Goal: Task Accomplishment & Management: Manage account settings

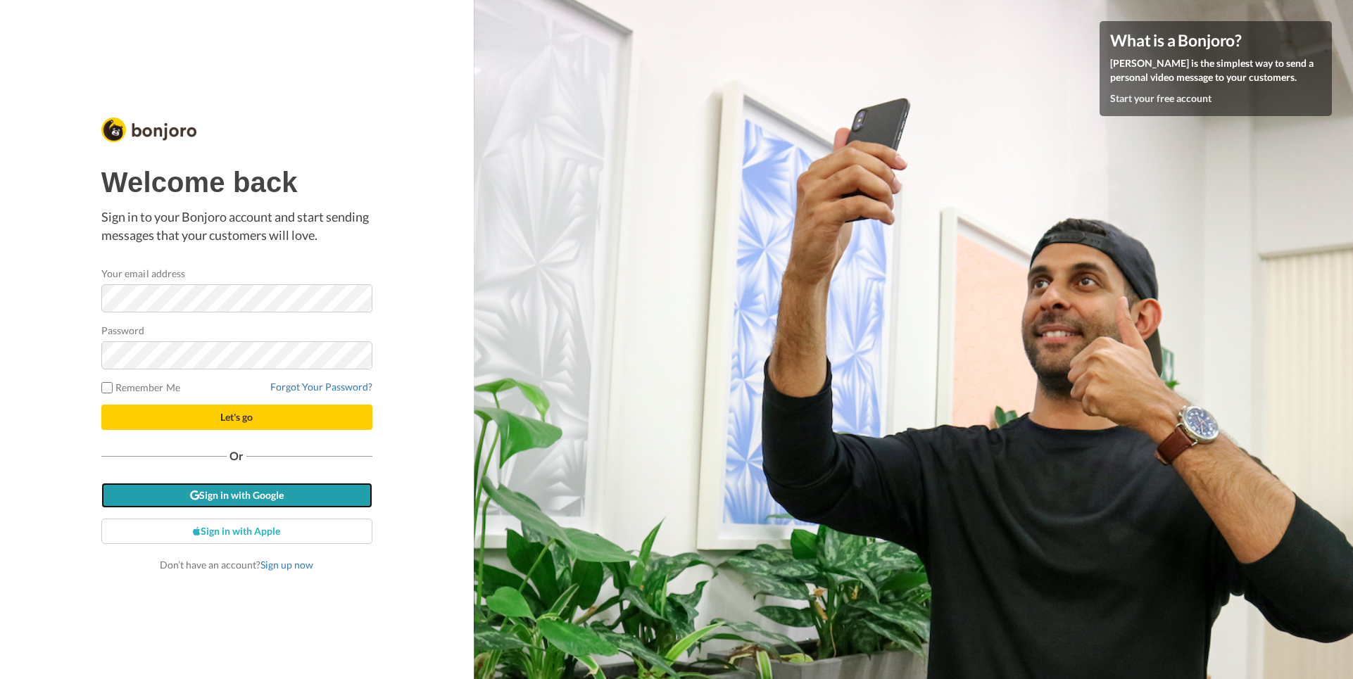
drag, startPoint x: 194, startPoint y: 489, endPoint x: 261, endPoint y: 372, distance: 135.6
click at [194, 488] on link "Sign in with Google" at bounding box center [236, 495] width 271 height 25
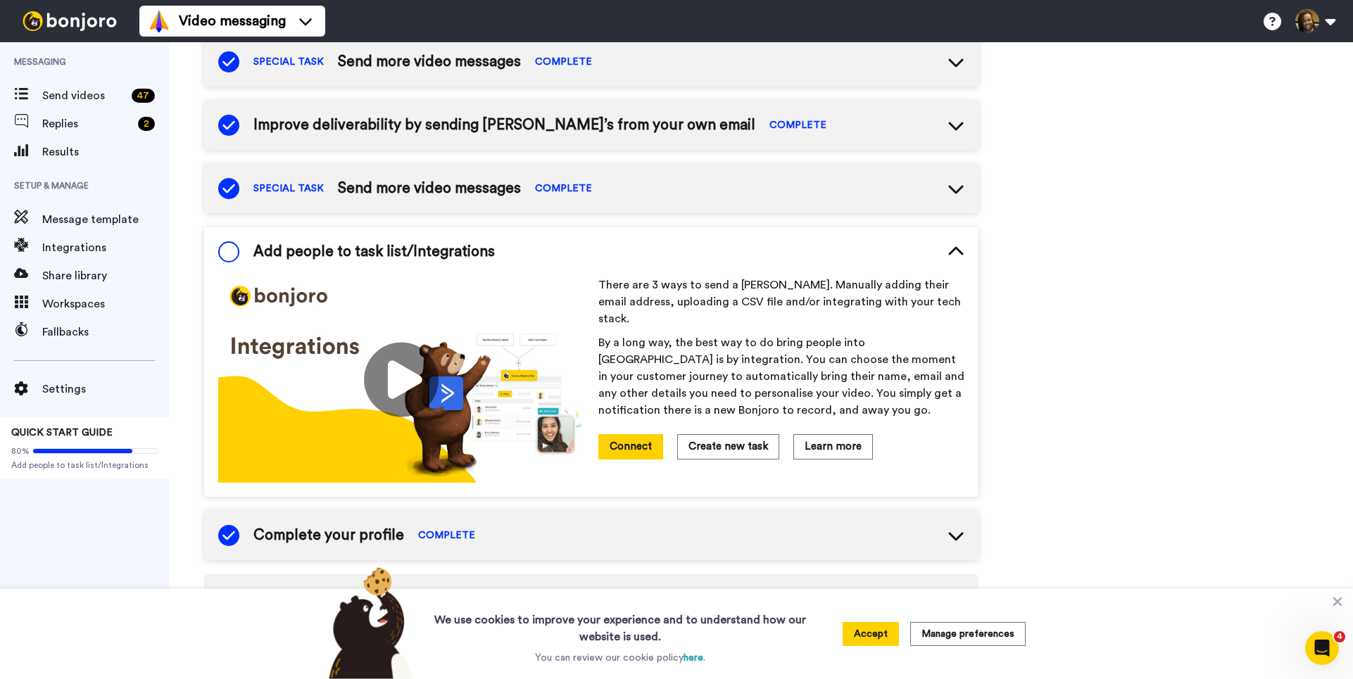
scroll to position [304, 0]
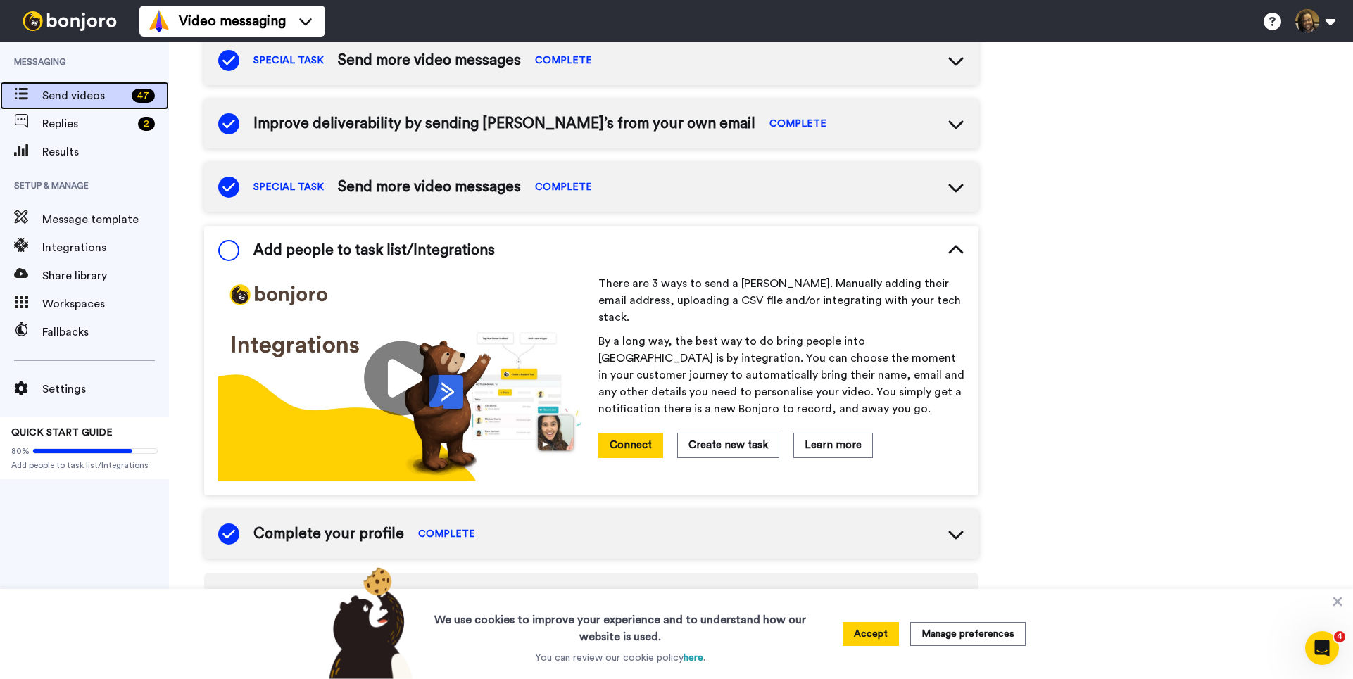
click at [122, 103] on span "Send videos" at bounding box center [84, 95] width 84 height 17
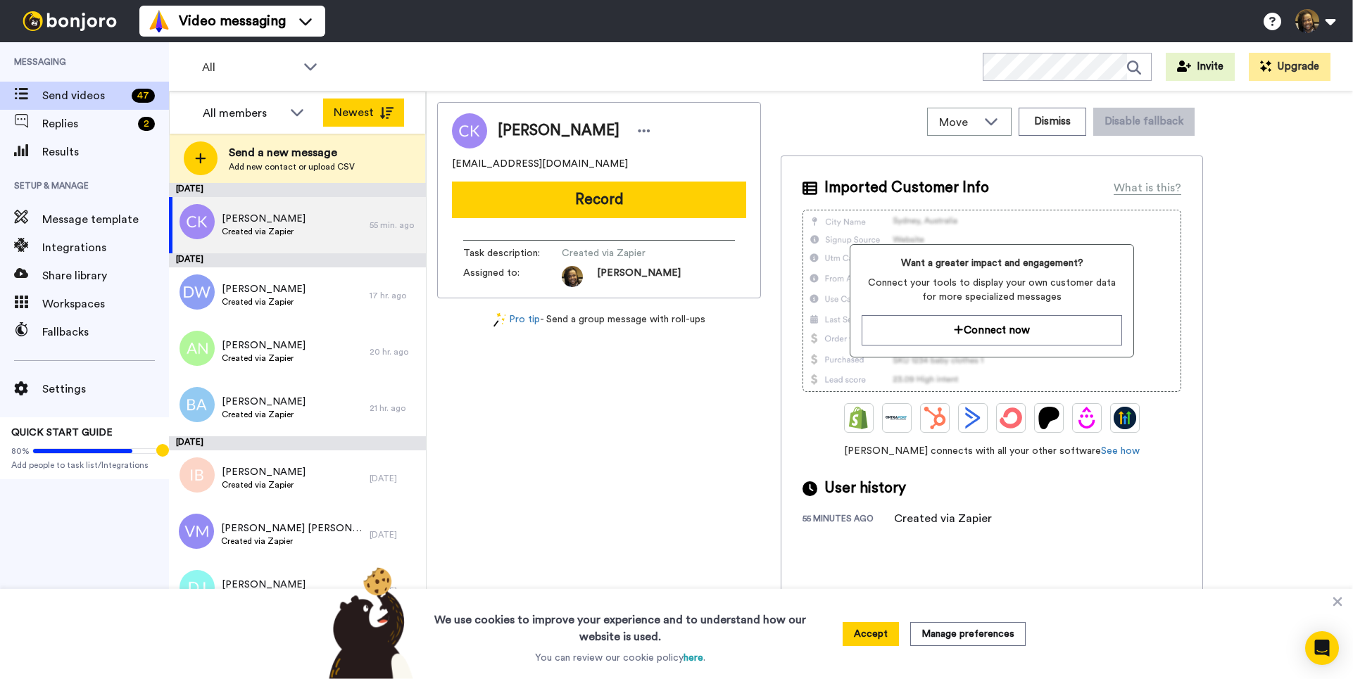
click at [362, 110] on button "Newest" at bounding box center [363, 113] width 81 height 28
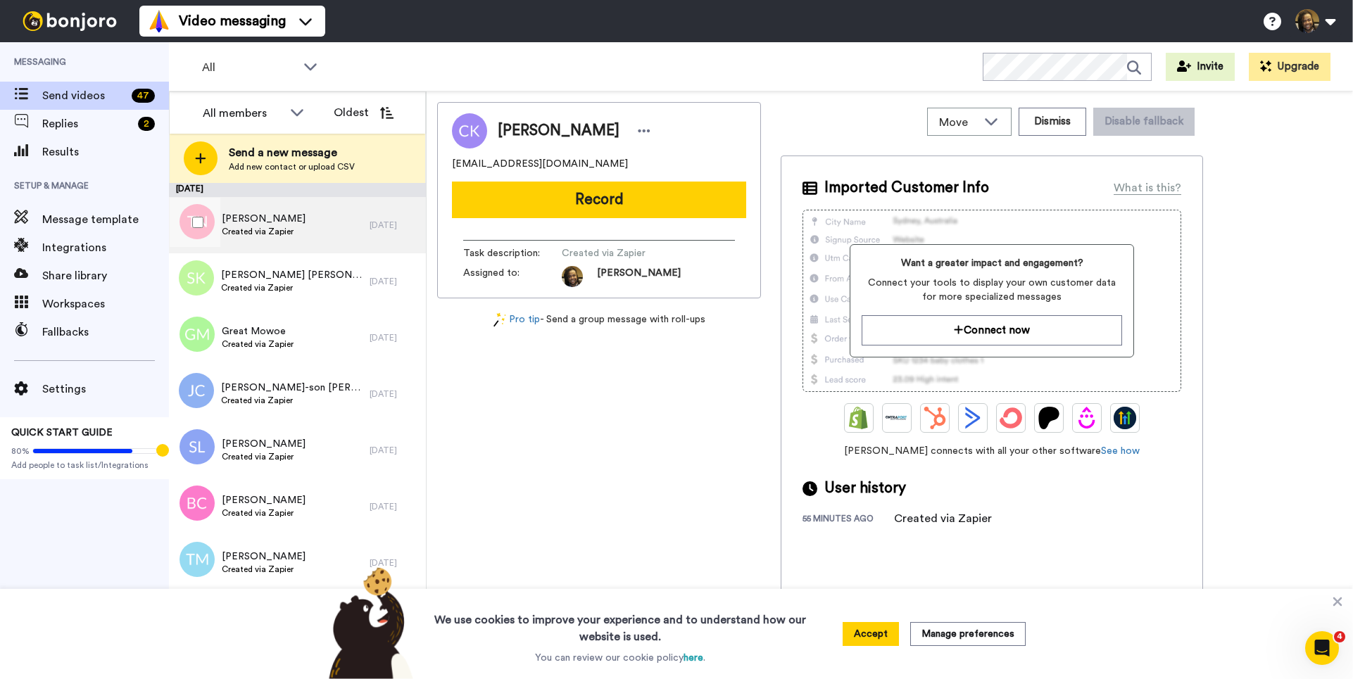
click at [347, 228] on div "[PERSON_NAME] Created via Zapier" at bounding box center [269, 225] width 201 height 56
drag, startPoint x: 605, startPoint y: 158, endPoint x: 467, endPoint y: 168, distance: 138.3
click at [434, 165] on div "Move WORKSPACES View all Onboarding New Member + Add a new workspace Dismiss Di…" at bounding box center [890, 385] width 926 height 588
copy span "[EMAIL_ADDRESS][DOMAIN_NAME]"
click at [638, 136] on icon at bounding box center [644, 131] width 13 height 14
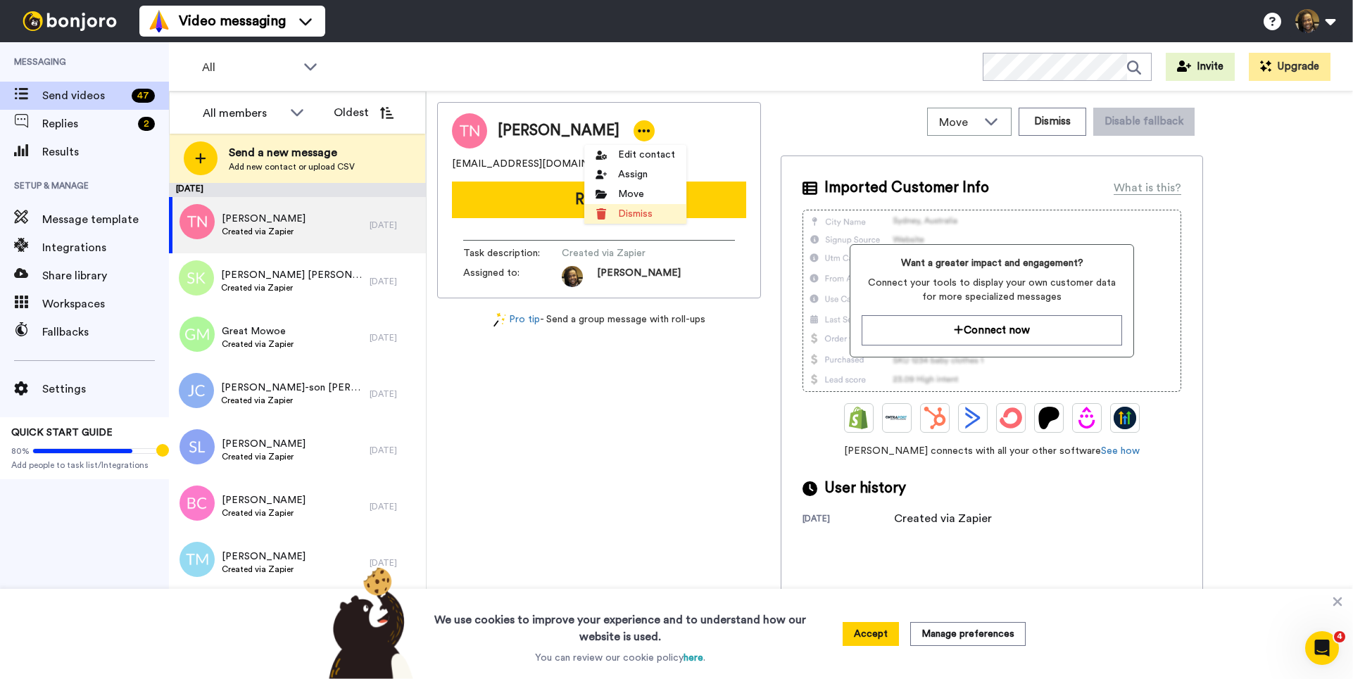
click at [637, 208] on li "Dismiss" at bounding box center [635, 214] width 102 height 20
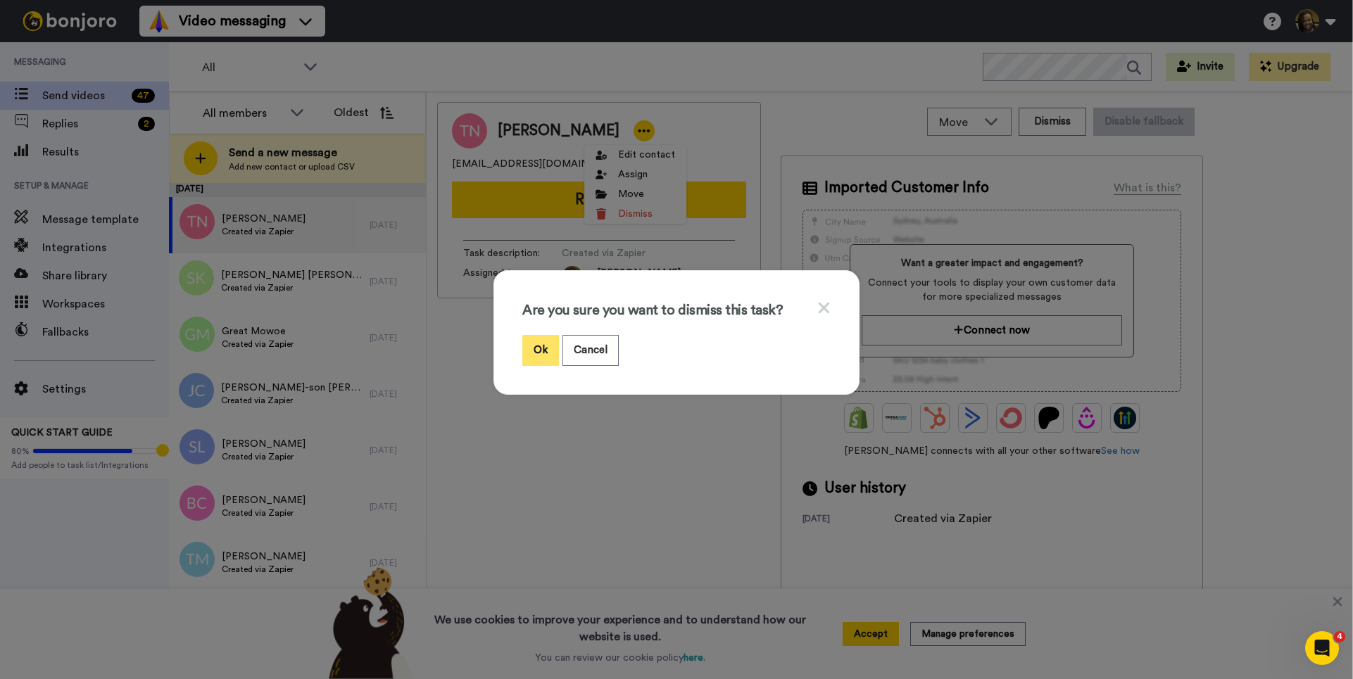
click at [531, 354] on button "Ok" at bounding box center [540, 350] width 37 height 30
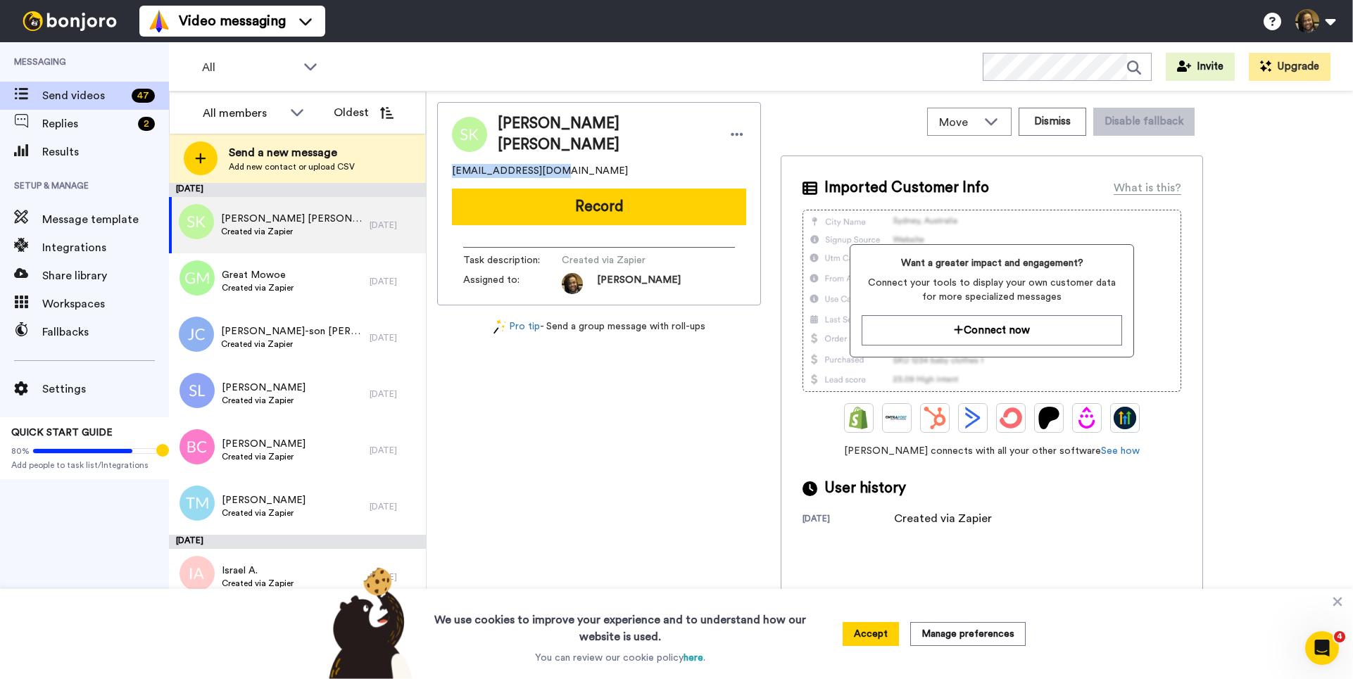
drag, startPoint x: 582, startPoint y: 162, endPoint x: 456, endPoint y: 161, distance: 126.0
click at [439, 160] on div "[PERSON_NAME] [PERSON_NAME] [EMAIL_ADDRESS][DOMAIN_NAME] Record Task descriptio…" at bounding box center [599, 203] width 324 height 203
copy span "[EMAIL_ADDRESS][DOMAIN_NAME]"
click at [731, 134] on icon at bounding box center [737, 134] width 13 height 14
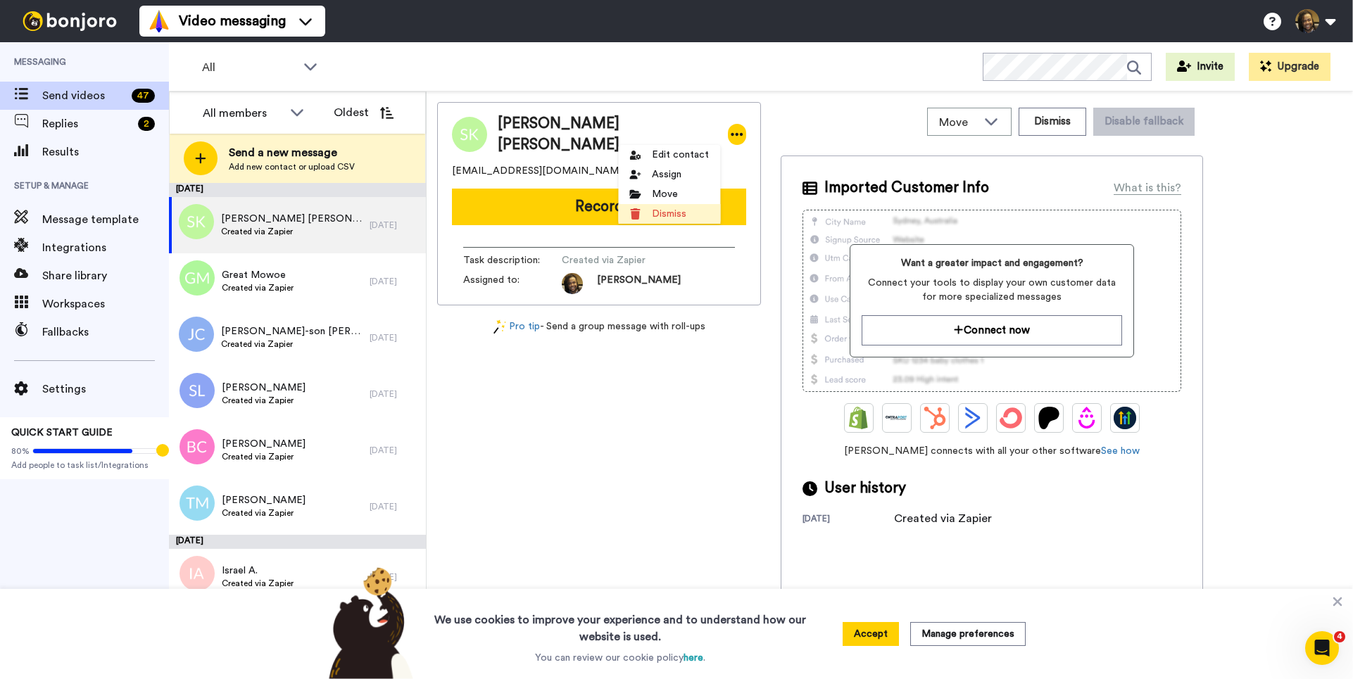
click at [654, 215] on li "Dismiss" at bounding box center [669, 214] width 102 height 20
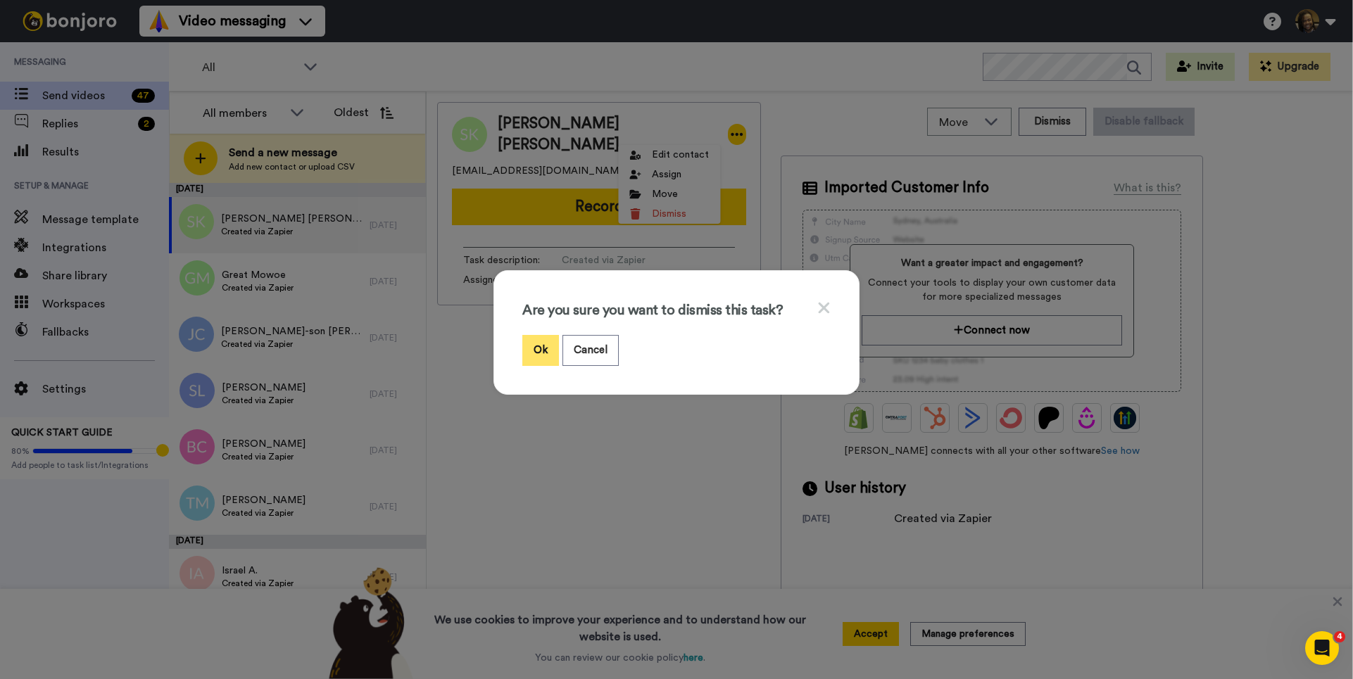
click at [541, 352] on button "Ok" at bounding box center [540, 350] width 37 height 30
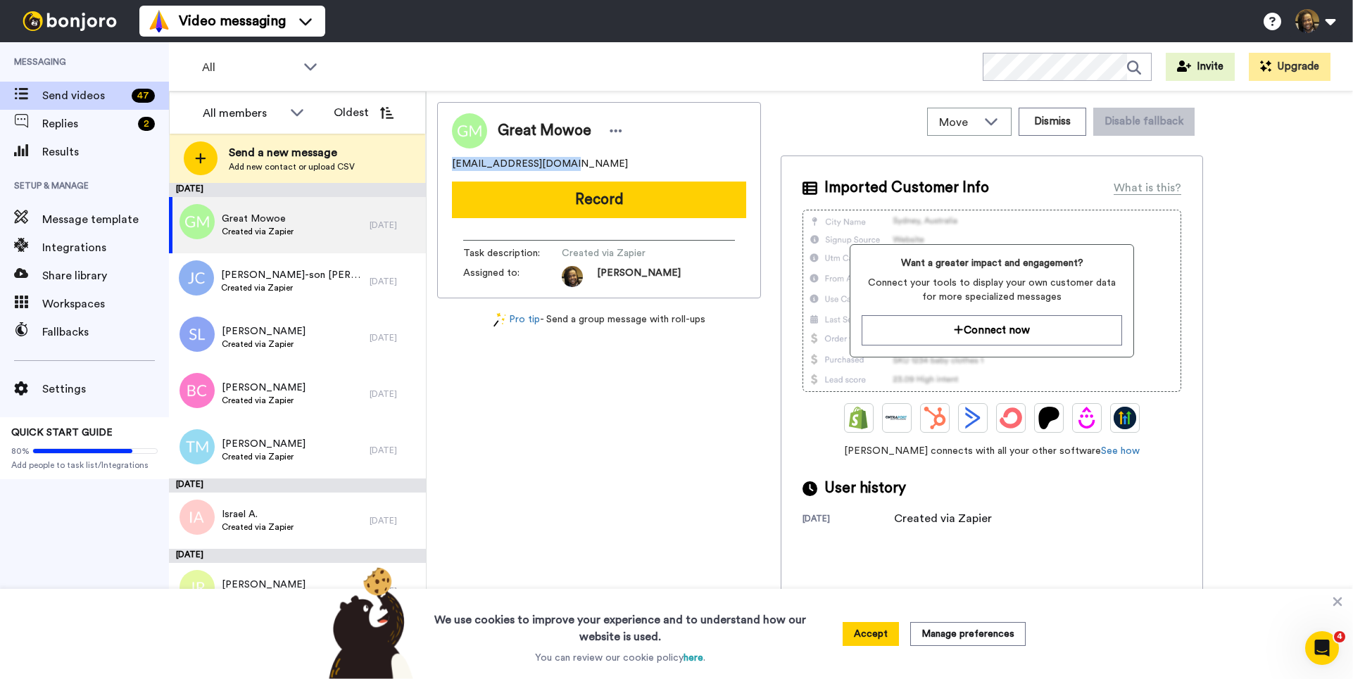
drag, startPoint x: 574, startPoint y: 167, endPoint x: 469, endPoint y: 163, distance: 104.2
click at [446, 161] on div "Great Mowoe [EMAIL_ADDRESS][DOMAIN_NAME] Record Task description : Created via …" at bounding box center [599, 200] width 324 height 196
copy span "[EMAIL_ADDRESS][DOMAIN_NAME]"
click at [611, 127] on icon at bounding box center [615, 131] width 13 height 14
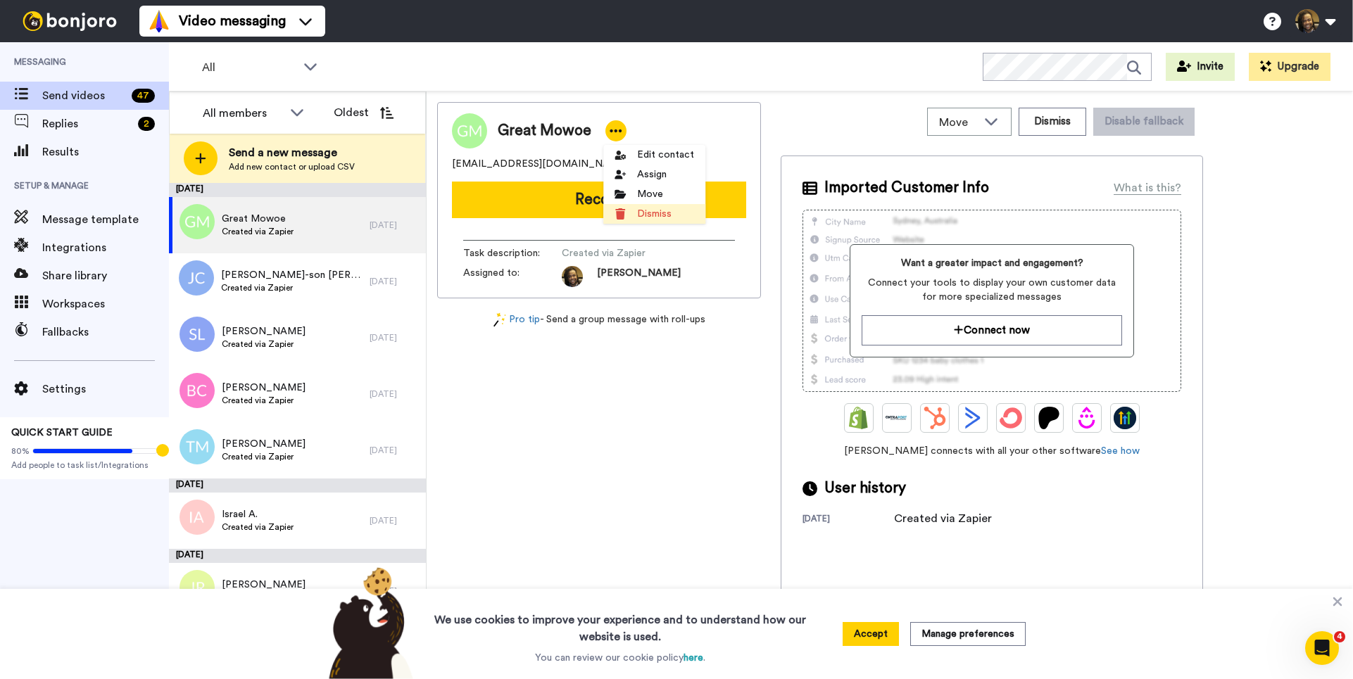
click at [642, 208] on li "Dismiss" at bounding box center [654, 214] width 102 height 20
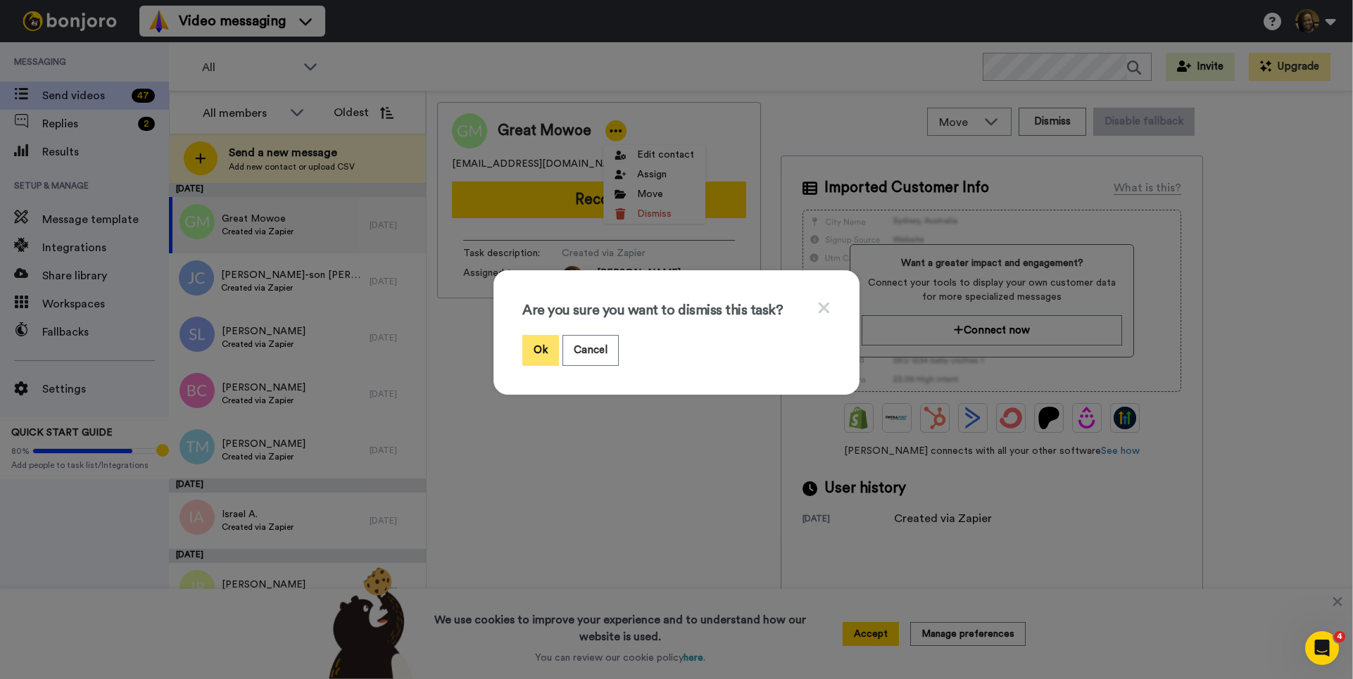
click at [535, 353] on button "Ok" at bounding box center [540, 350] width 37 height 30
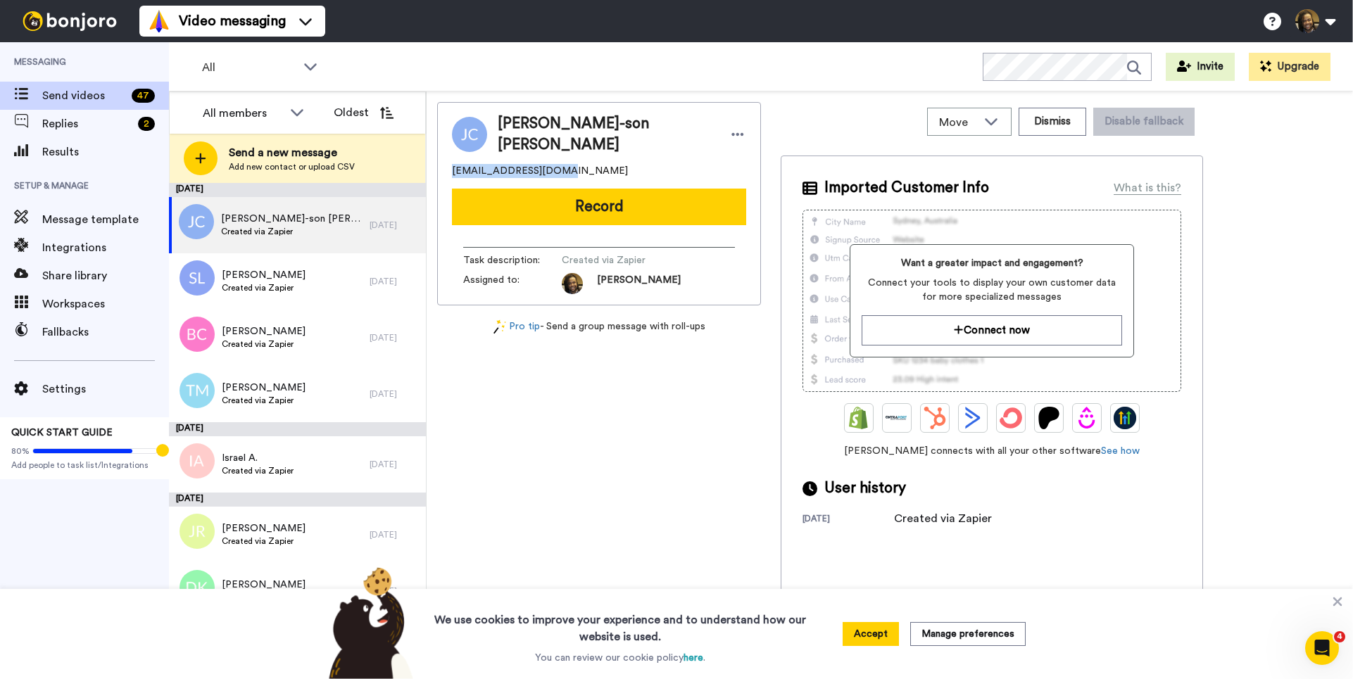
drag, startPoint x: 573, startPoint y: 167, endPoint x: 429, endPoint y: 165, distance: 144.3
click at [427, 165] on div "Move WORKSPACES View all Onboarding New Member + Add a new workspace Dismiss Di…" at bounding box center [890, 385] width 926 height 588
copy span "[EMAIL_ADDRESS][DOMAIN_NAME]"
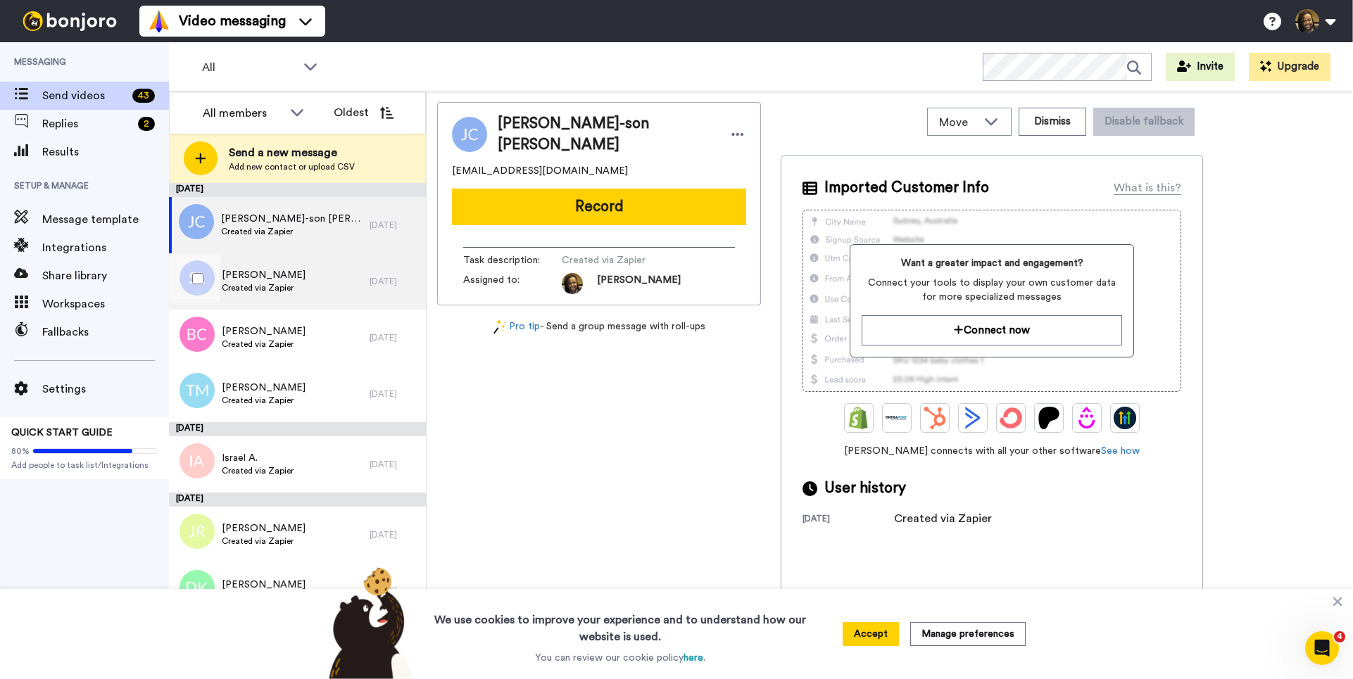
click at [324, 282] on div "[PERSON_NAME] Created via Zapier" at bounding box center [269, 281] width 201 height 56
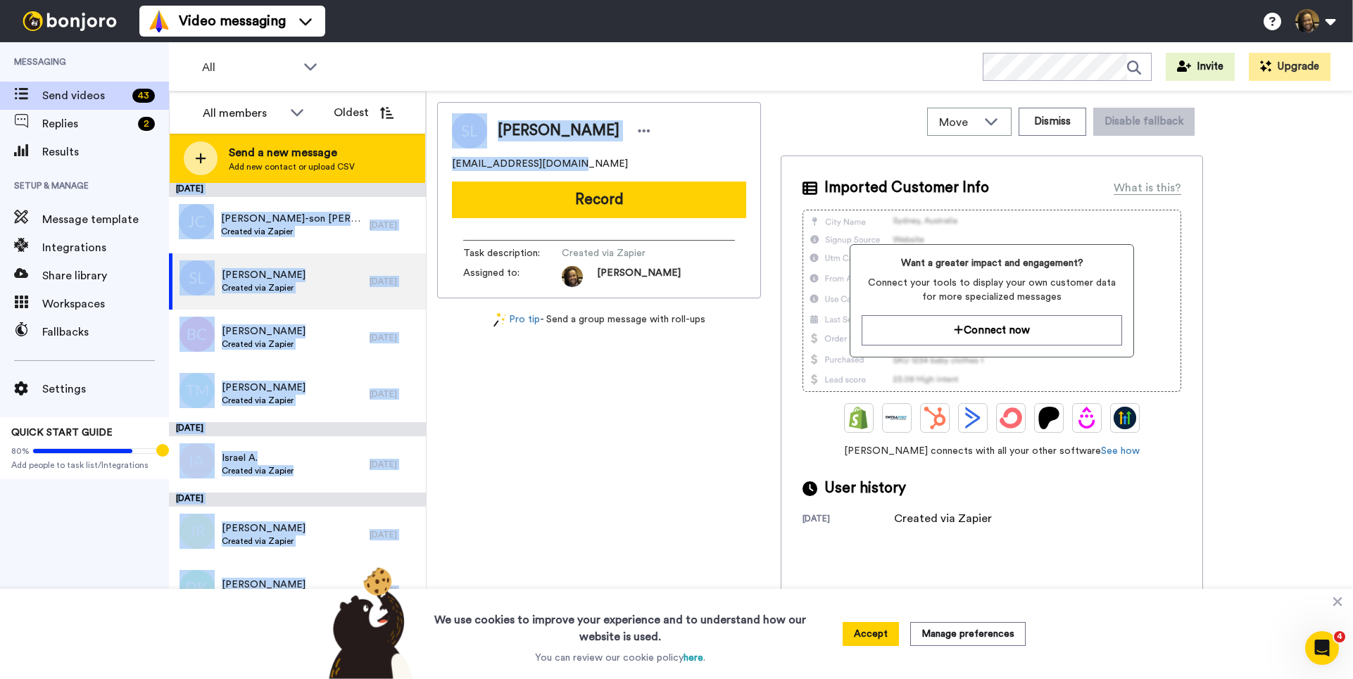
drag, startPoint x: 579, startPoint y: 163, endPoint x: 441, endPoint y: 174, distance: 137.6
click at [405, 169] on div "All members Oldest Send a new message Add new contact or upload CSV [DATE] [PER…" at bounding box center [761, 385] width 1184 height 588
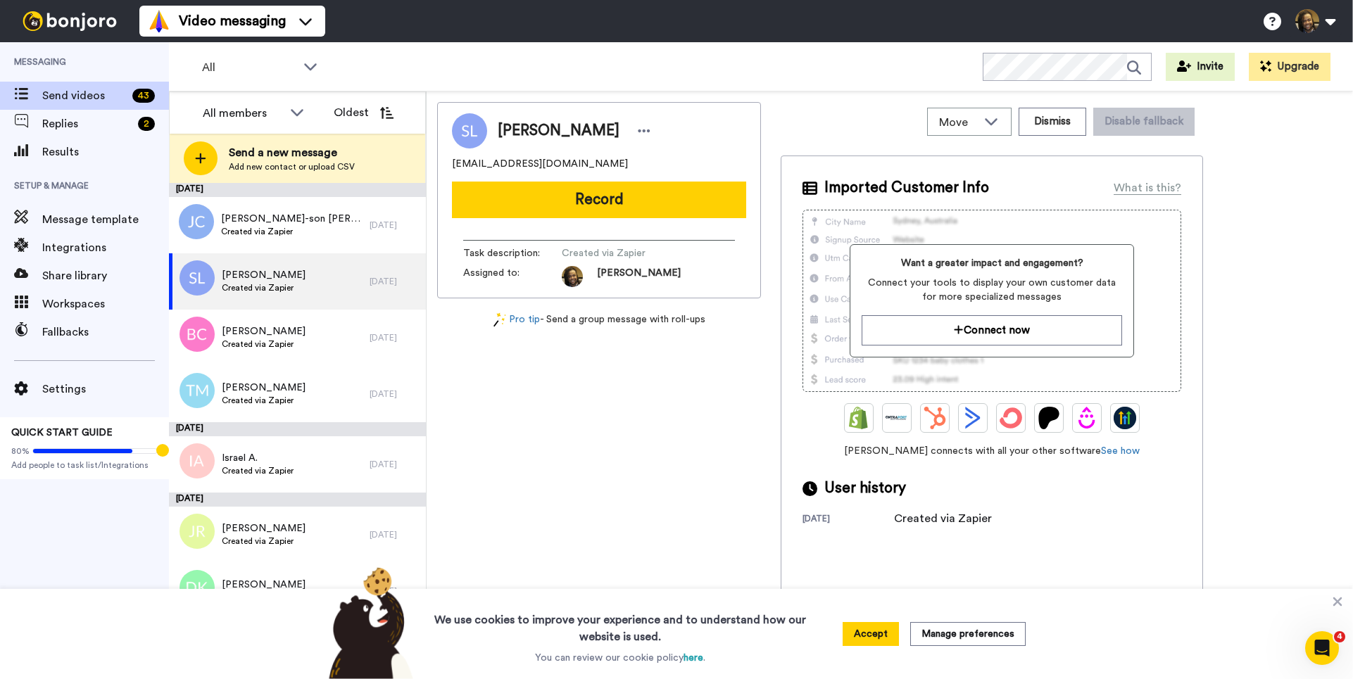
drag, startPoint x: 633, startPoint y: 156, endPoint x: 623, endPoint y: 156, distance: 10.6
click at [633, 157] on div "[EMAIL_ADDRESS][DOMAIN_NAME]" at bounding box center [599, 164] width 294 height 14
drag, startPoint x: 600, startPoint y: 158, endPoint x: 466, endPoint y: 165, distance: 133.9
click at [448, 168] on div "[PERSON_NAME] [EMAIL_ADDRESS][DOMAIN_NAME] Record Task description : Created vi…" at bounding box center [599, 200] width 324 height 196
copy span "[EMAIL_ADDRESS][DOMAIN_NAME]"
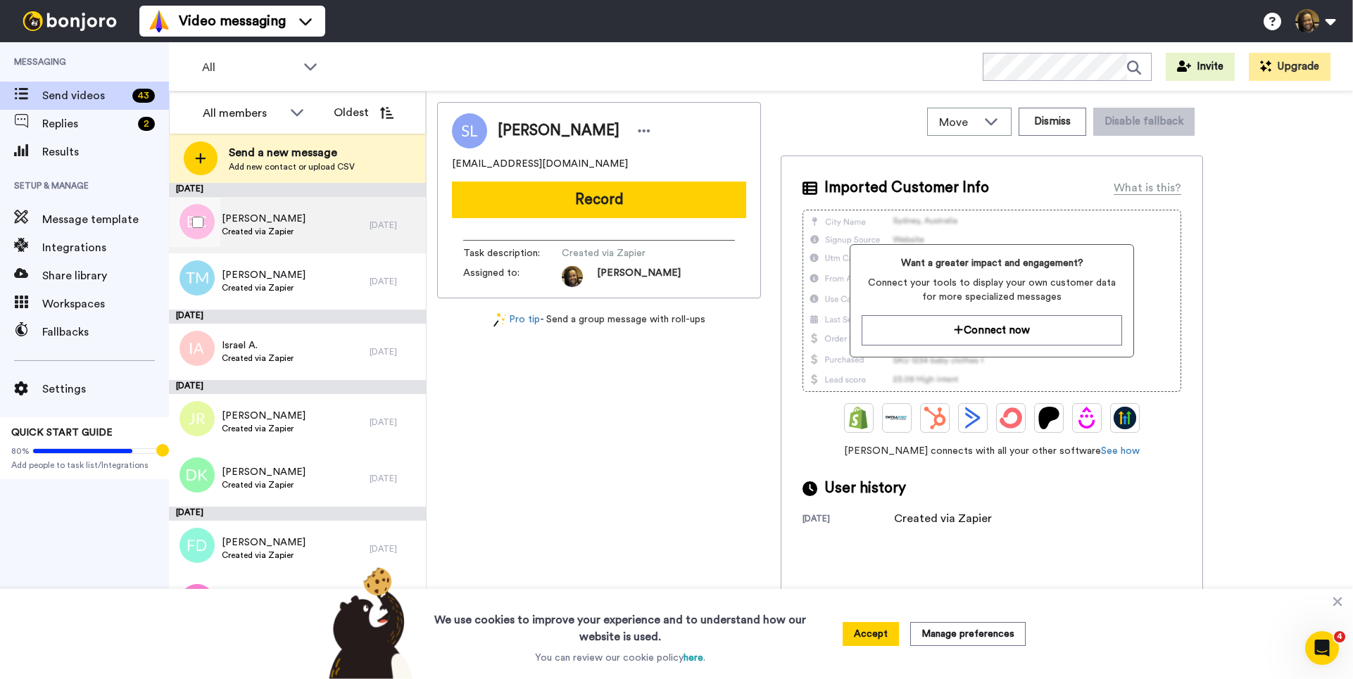
click at [336, 232] on div "[PERSON_NAME] Created via Zapier" at bounding box center [269, 225] width 201 height 56
drag, startPoint x: 558, startPoint y: 164, endPoint x: 463, endPoint y: 167, distance: 95.1
click at [429, 170] on div "Move WORKSPACES View all Onboarding New Member + Add a new workspace Dismiss Di…" at bounding box center [890, 385] width 926 height 588
copy span "[EMAIL_ADDRESS][DOMAIN_NAME]"
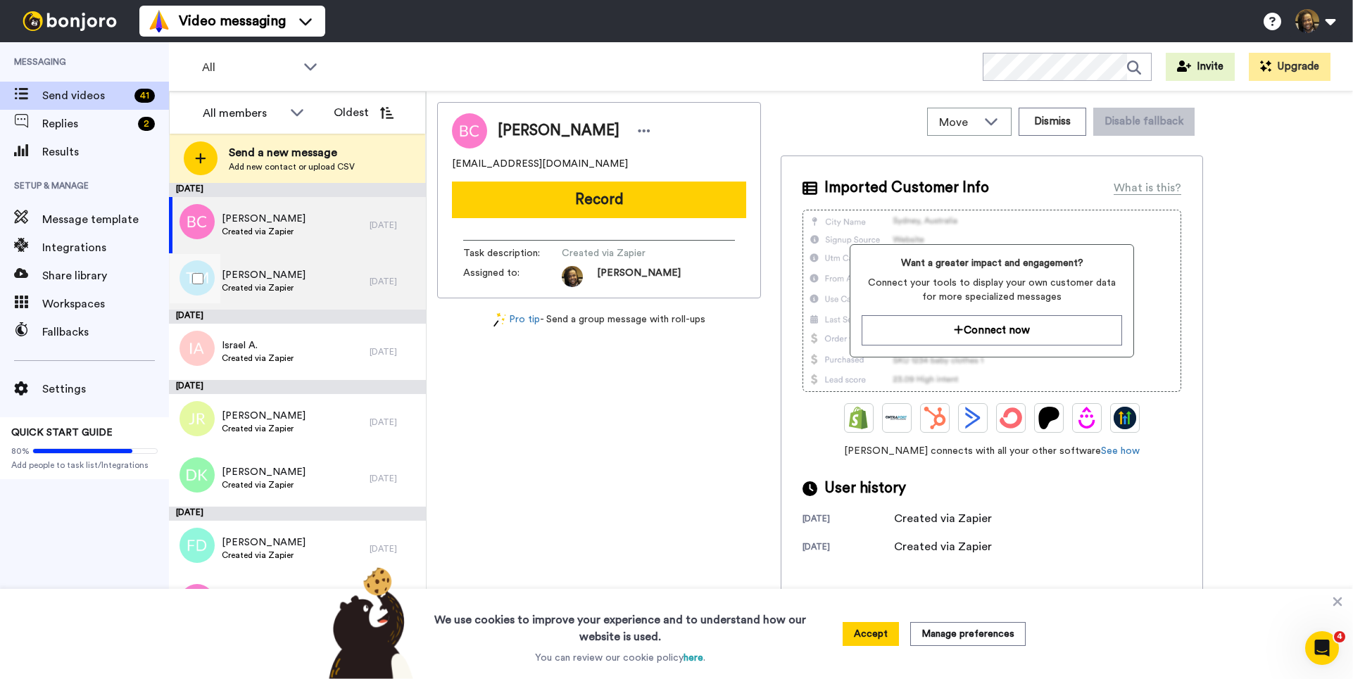
drag, startPoint x: 287, startPoint y: 273, endPoint x: 352, endPoint y: 284, distance: 65.7
click at [286, 273] on span "[PERSON_NAME]" at bounding box center [264, 275] width 84 height 14
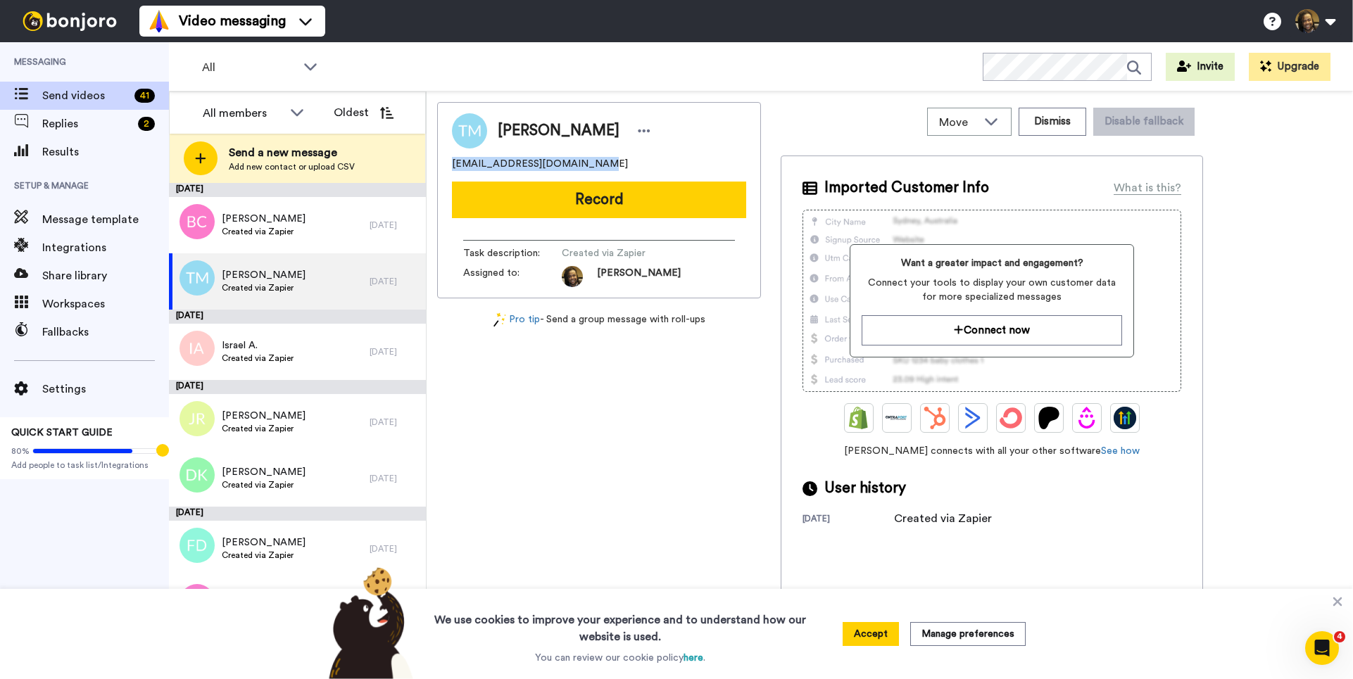
drag, startPoint x: 594, startPoint y: 163, endPoint x: 460, endPoint y: 162, distance: 133.7
click at [450, 161] on div "[PERSON_NAME] [EMAIL_ADDRESS][DOMAIN_NAME] Record Task description : Created vi…" at bounding box center [599, 200] width 324 height 196
copy span "[EMAIL_ADDRESS][DOMAIN_NAME]"
click at [638, 129] on icon at bounding box center [644, 131] width 13 height 14
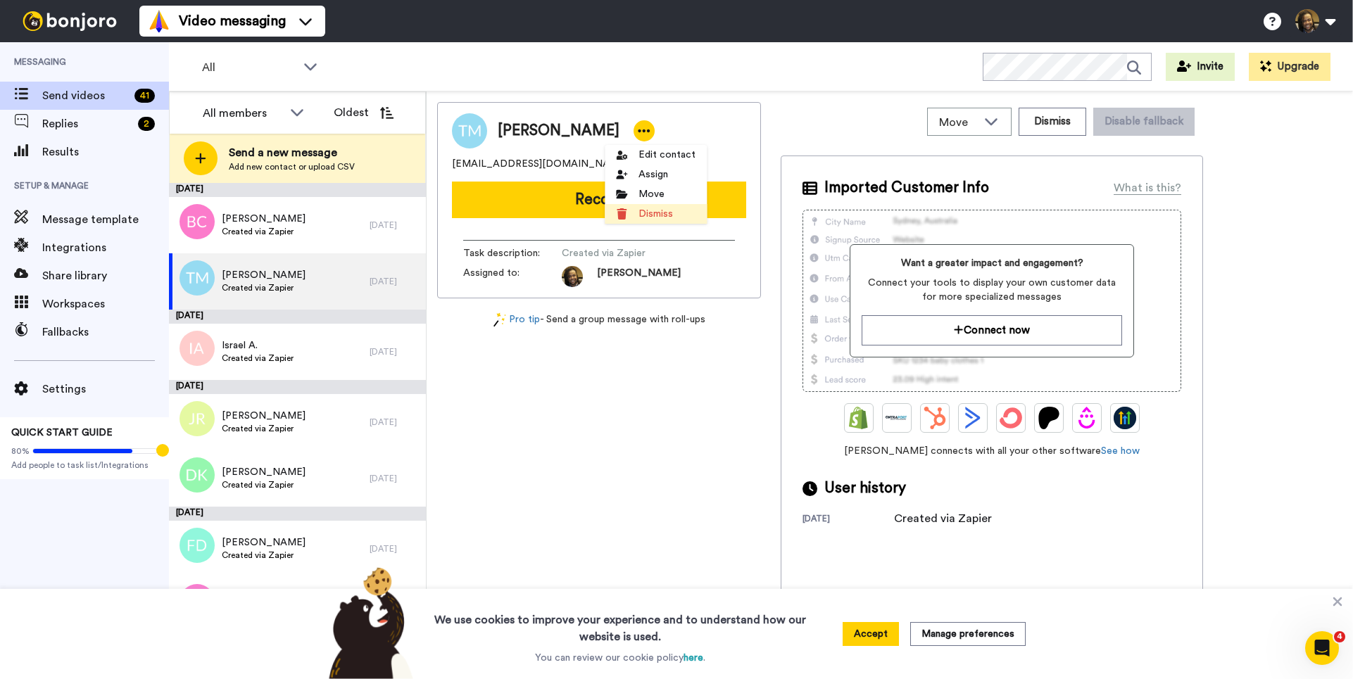
click at [648, 213] on li "Dismiss" at bounding box center [656, 214] width 102 height 20
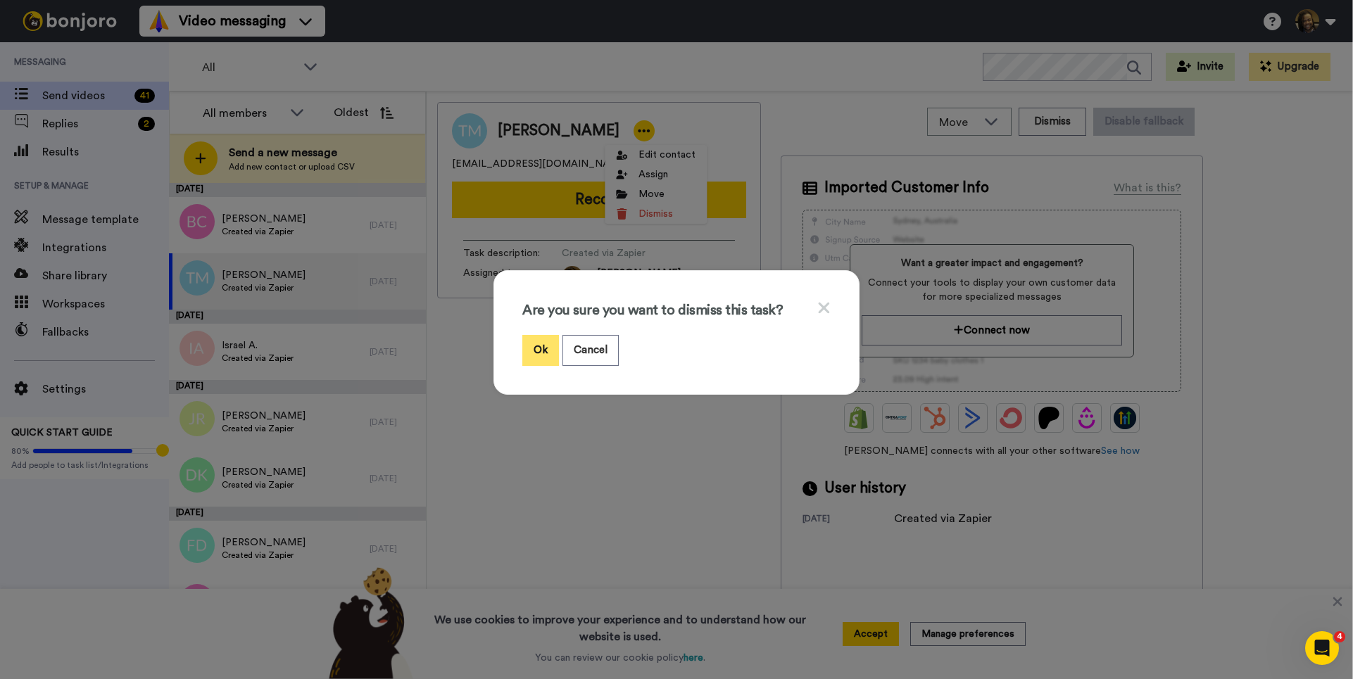
click at [541, 350] on button "Ok" at bounding box center [540, 350] width 37 height 30
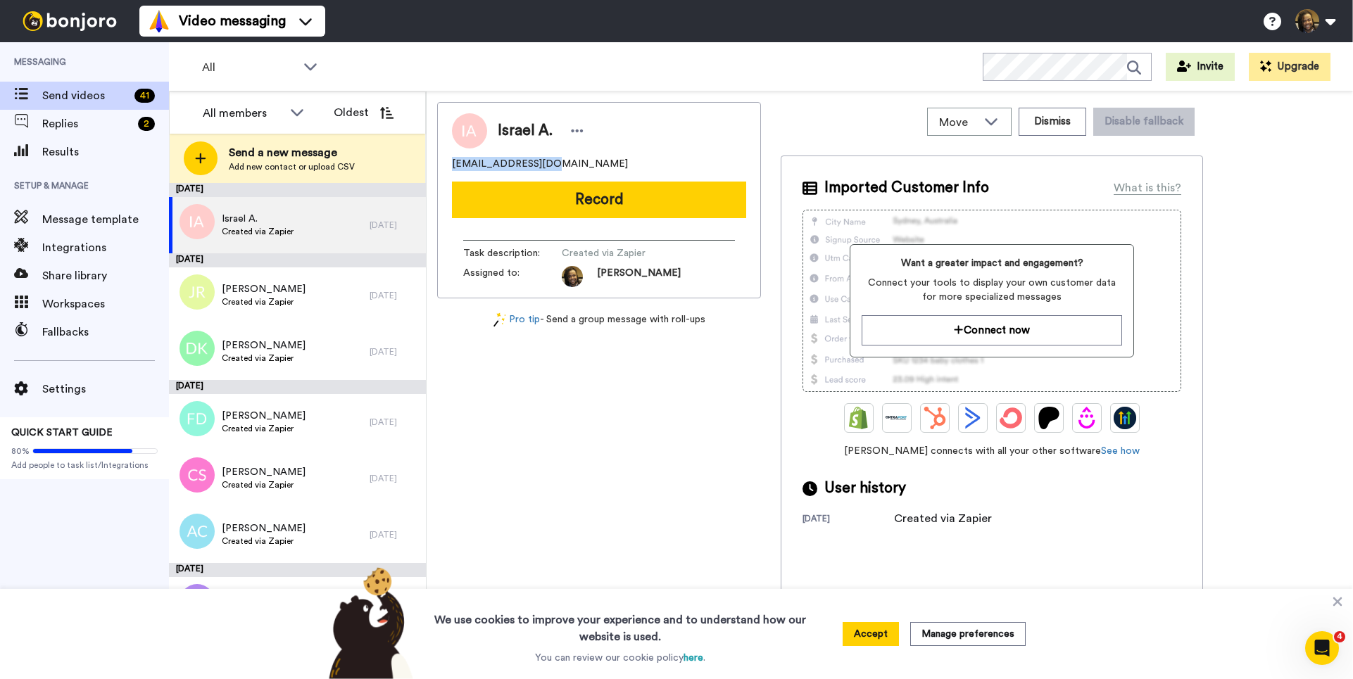
drag, startPoint x: 559, startPoint y: 169, endPoint x: 484, endPoint y: 163, distance: 74.8
click at [435, 170] on div "Move WORKSPACES View all Onboarding New Member + Add a new workspace Dismiss Di…" at bounding box center [890, 385] width 926 height 588
copy span "[EMAIL_ADDRESS][DOMAIN_NAME]"
drag, startPoint x: 577, startPoint y: 126, endPoint x: 589, endPoint y: 137, distance: 16.0
click at [577, 126] on icon at bounding box center [577, 131] width 13 height 14
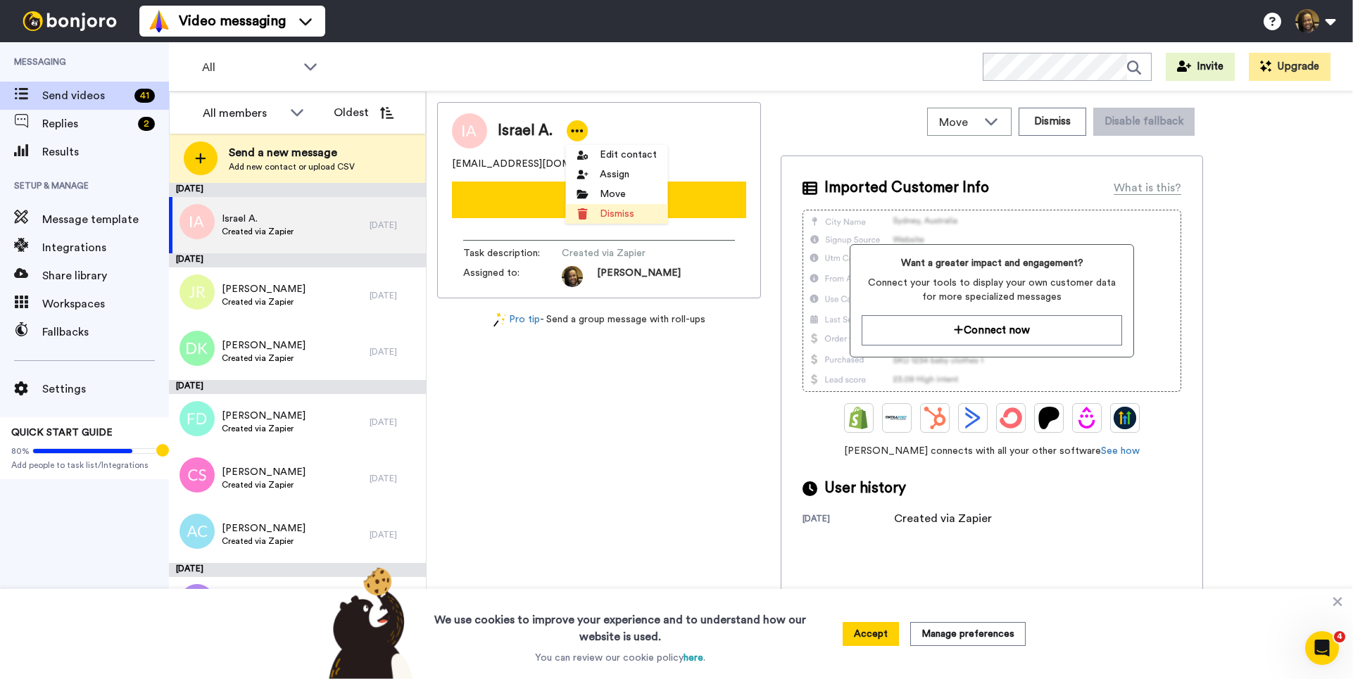
click at [625, 215] on li "Dismiss" at bounding box center [617, 214] width 102 height 20
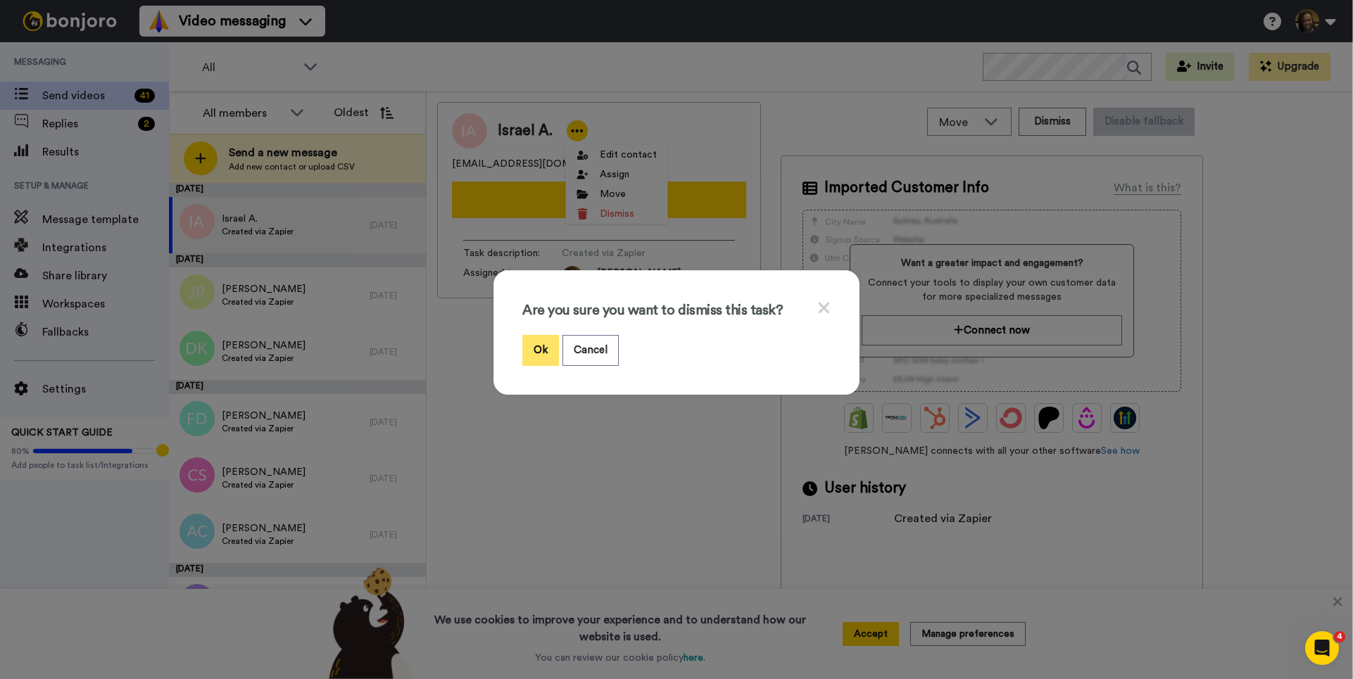
click at [529, 347] on button "Ok" at bounding box center [540, 350] width 37 height 30
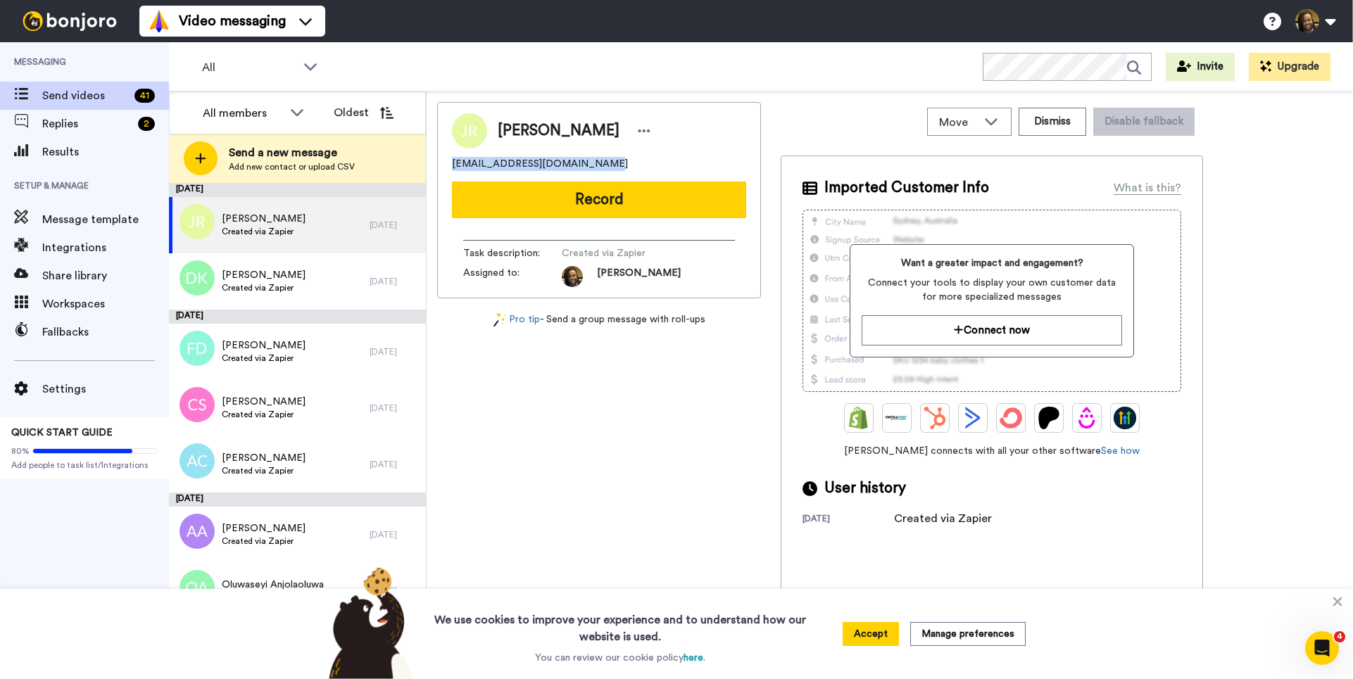
drag, startPoint x: 605, startPoint y: 168, endPoint x: 462, endPoint y: 165, distance: 143.6
click at [441, 167] on div "[PERSON_NAME] [EMAIL_ADDRESS][DOMAIN_NAME] Record Task description : Created vi…" at bounding box center [599, 200] width 324 height 196
copy span "[EMAIL_ADDRESS][DOMAIN_NAME]"
click at [639, 126] on icon at bounding box center [644, 131] width 13 height 14
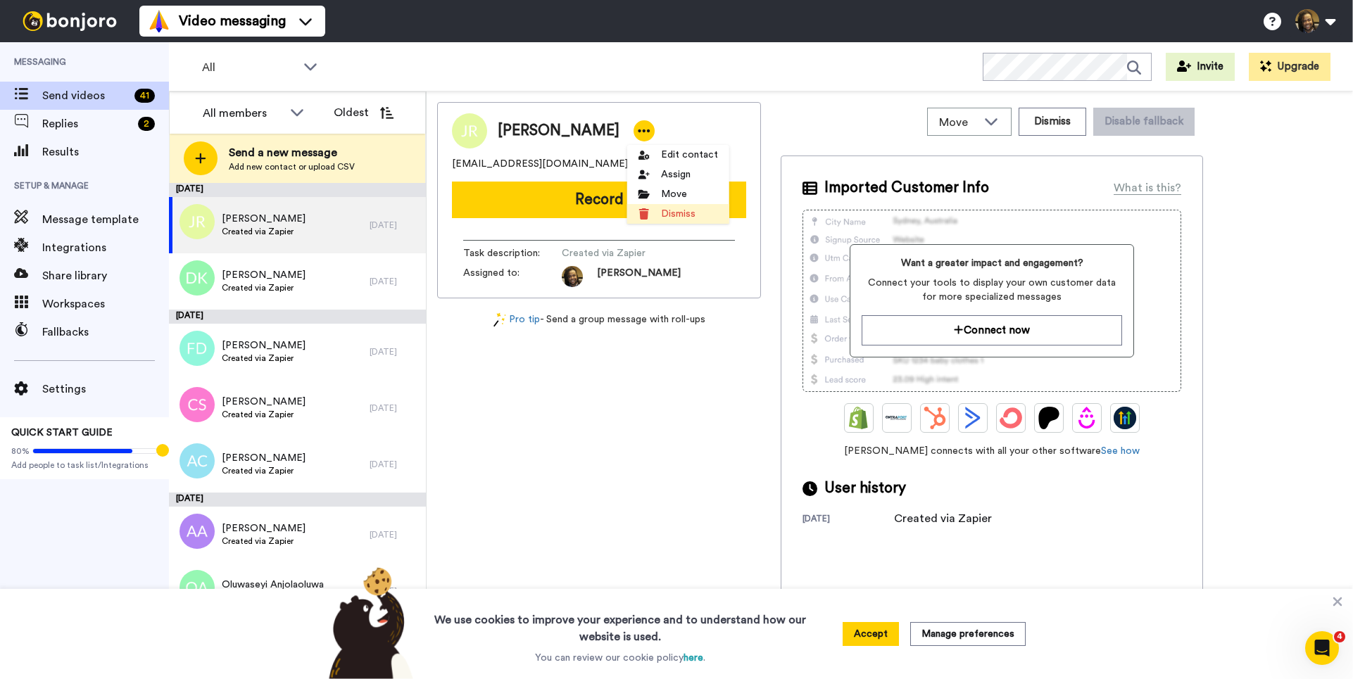
click at [667, 218] on li "Dismiss" at bounding box center [678, 214] width 102 height 20
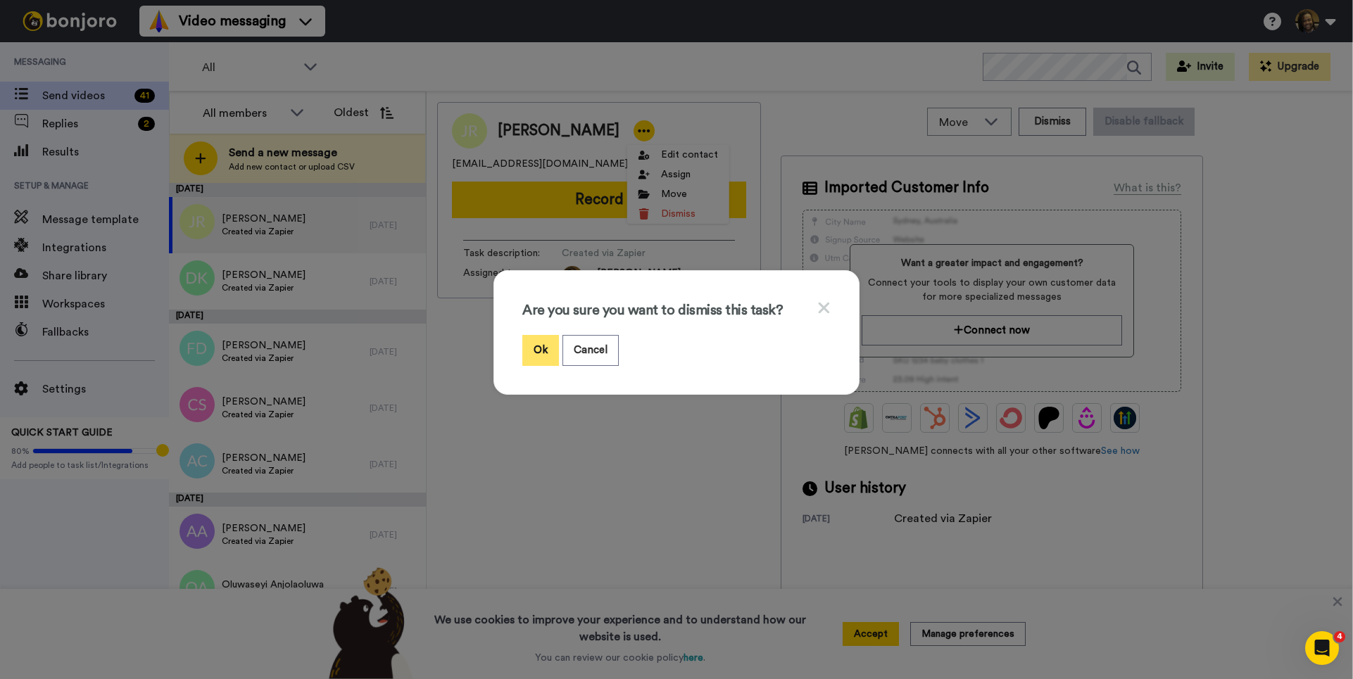
click at [545, 356] on button "Ok" at bounding box center [540, 350] width 37 height 30
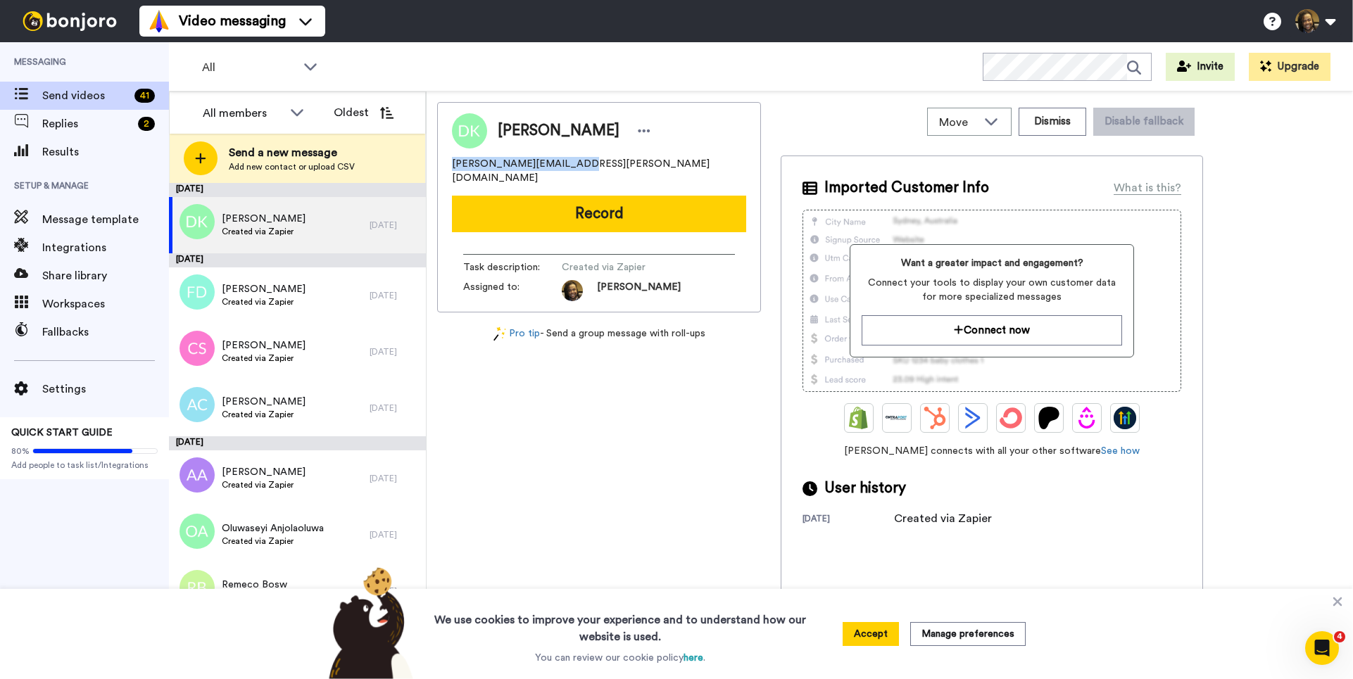
drag, startPoint x: 600, startPoint y: 160, endPoint x: 460, endPoint y: 169, distance: 141.0
click at [445, 169] on div "[PERSON_NAME] [PERSON_NAME][EMAIL_ADDRESS][PERSON_NAME][DOMAIN_NAME] Record Tas…" at bounding box center [599, 207] width 324 height 210
copy span "[PERSON_NAME][EMAIL_ADDRESS][PERSON_NAME][DOMAIN_NAME]"
click at [638, 131] on icon at bounding box center [644, 131] width 12 height 3
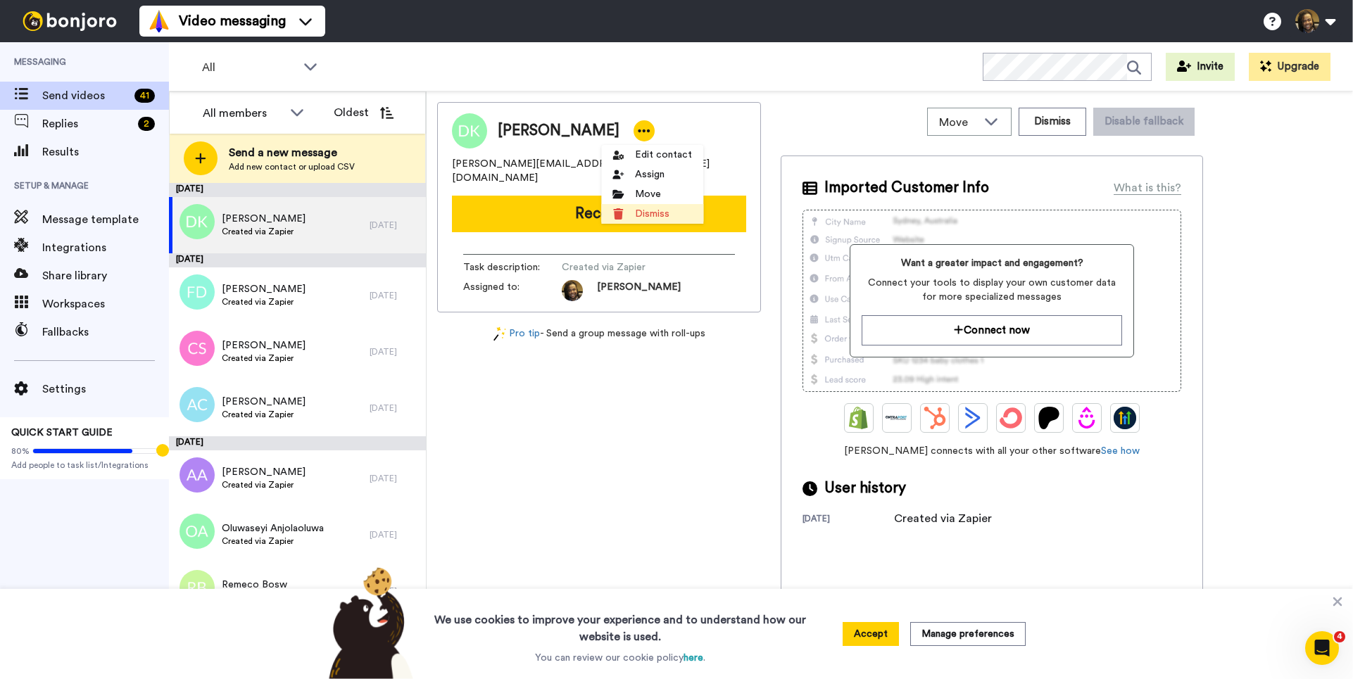
click at [659, 218] on li "Dismiss" at bounding box center [652, 214] width 102 height 20
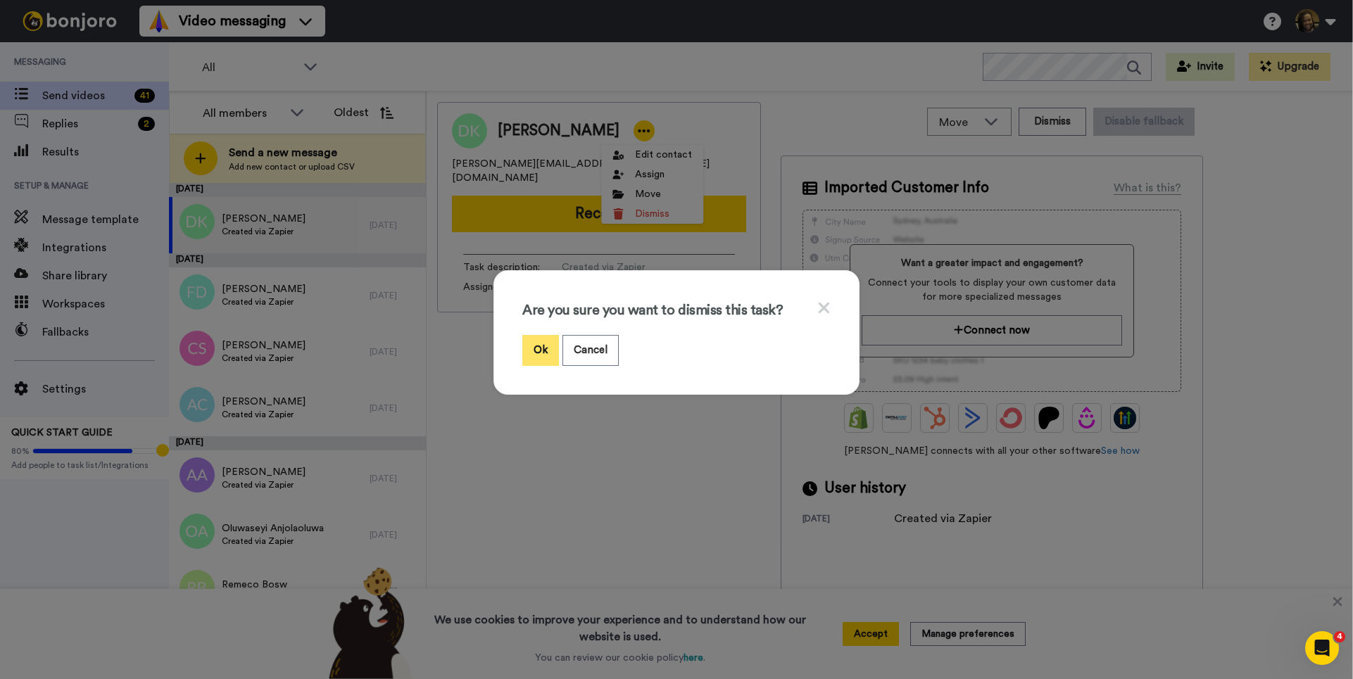
click at [540, 348] on button "Ok" at bounding box center [540, 350] width 37 height 30
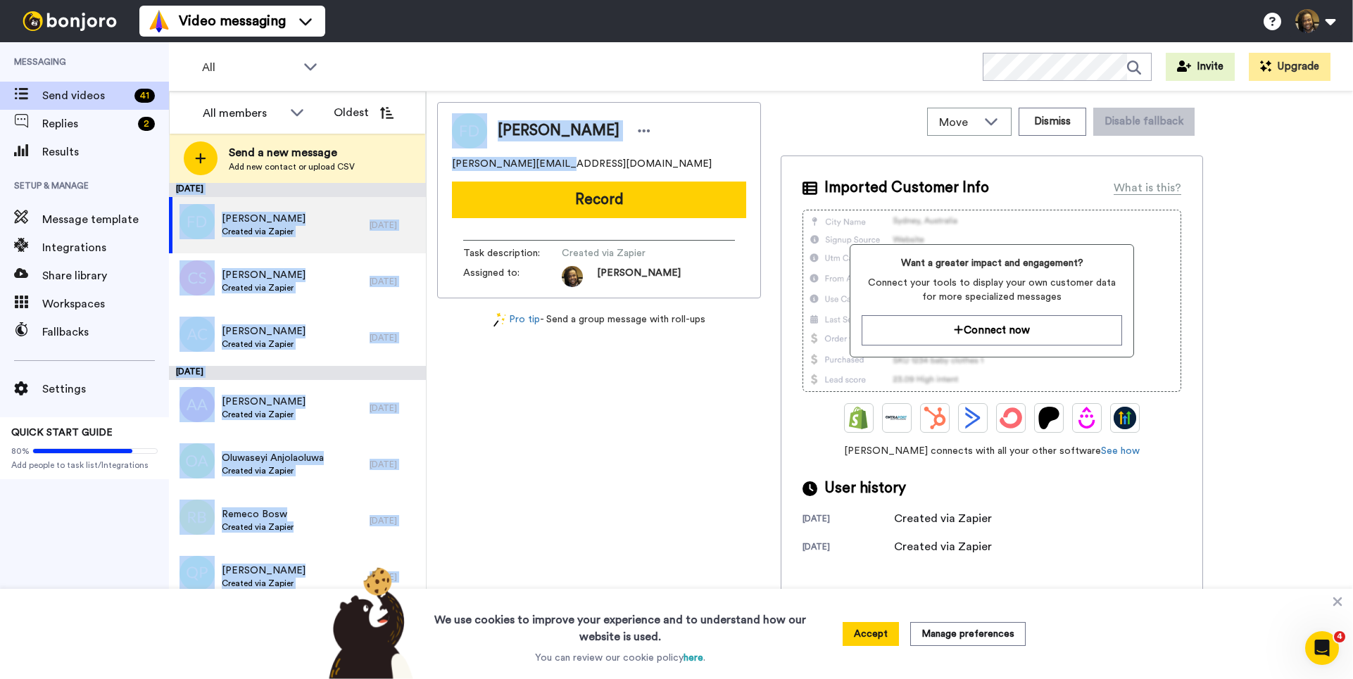
drag, startPoint x: 564, startPoint y: 163, endPoint x: 494, endPoint y: 166, distance: 69.7
click at [416, 165] on div "All members Oldest Send a new message Add new contact or upload CSV [DATE] [PER…" at bounding box center [761, 385] width 1184 height 588
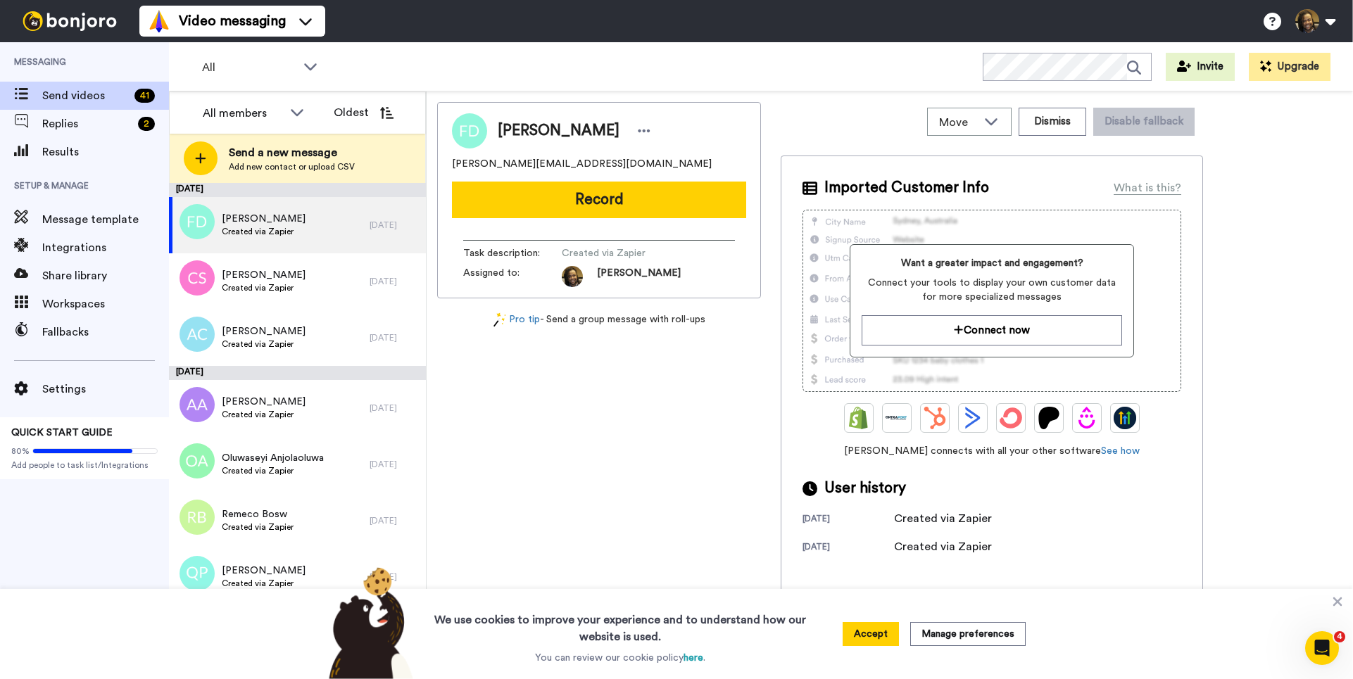
drag, startPoint x: 568, startPoint y: 175, endPoint x: 568, endPoint y: 164, distance: 10.6
click at [567, 174] on div "Frantz Durosier [EMAIL_ADDRESS][DOMAIN_NAME] Record Task description : Created …" at bounding box center [599, 200] width 324 height 196
drag, startPoint x: 568, startPoint y: 161, endPoint x: 491, endPoint y: 163, distance: 77.4
click at [441, 165] on div "Frantz Durosier [EMAIL_ADDRESS][DOMAIN_NAME] Record Task description : Created …" at bounding box center [599, 200] width 324 height 196
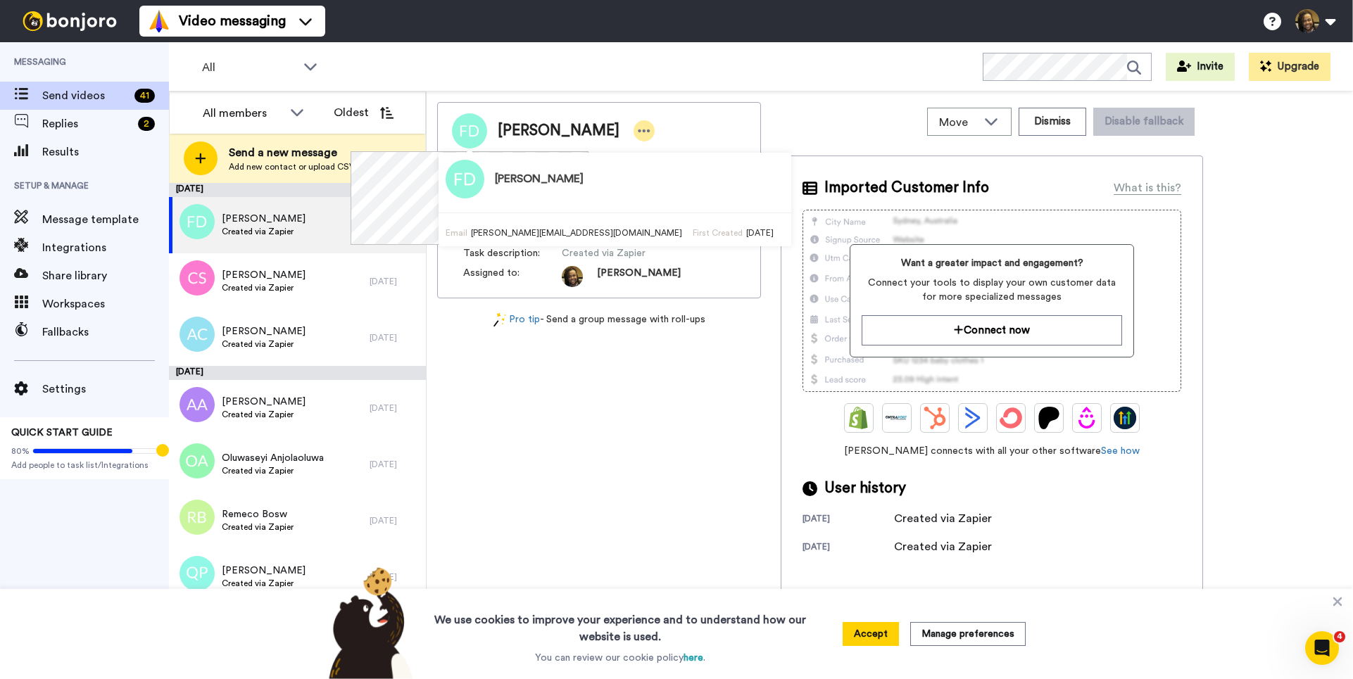
click at [638, 136] on icon at bounding box center [644, 131] width 13 height 14
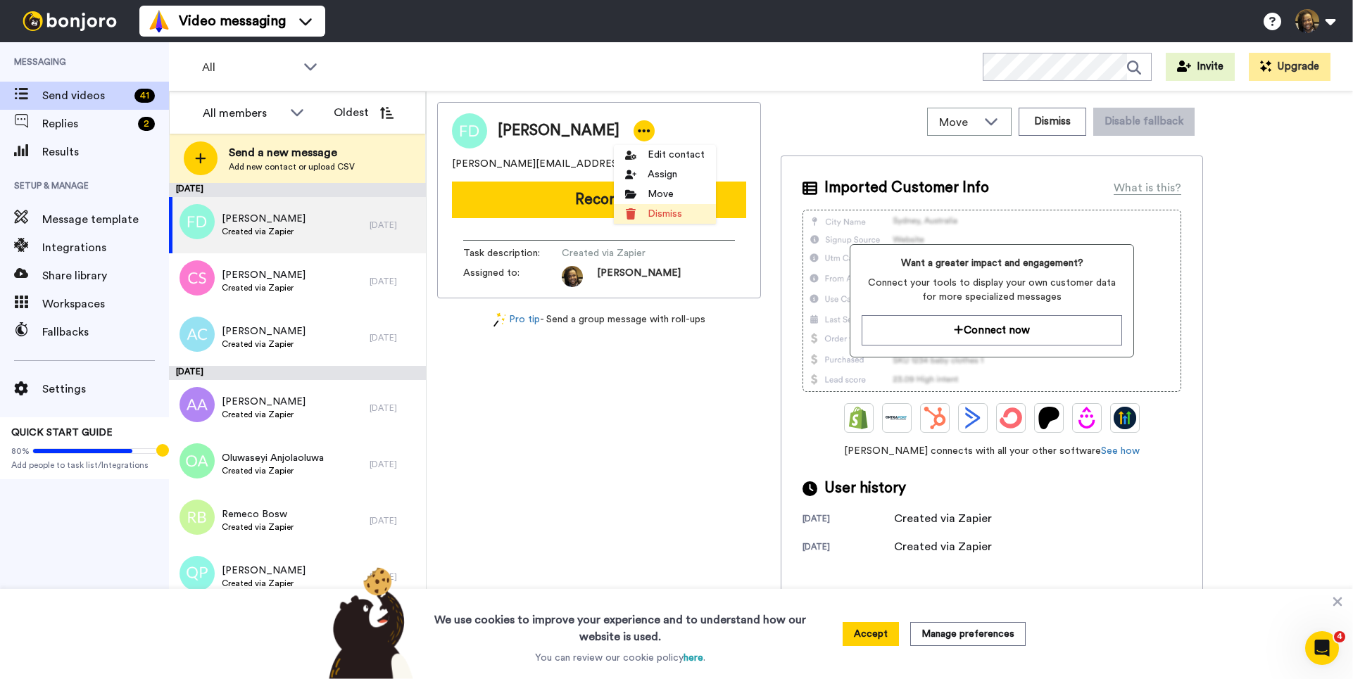
click at [664, 217] on li "Dismiss" at bounding box center [665, 214] width 102 height 20
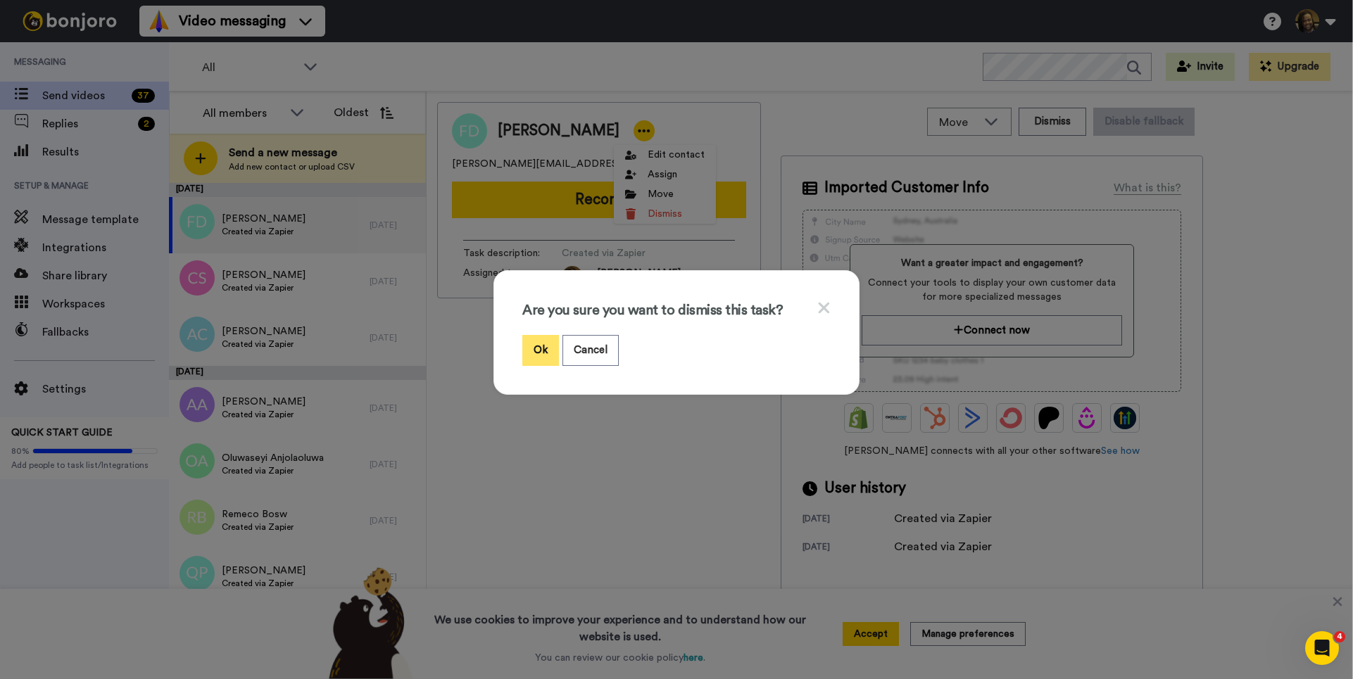
click at [543, 350] on button "Ok" at bounding box center [540, 350] width 37 height 30
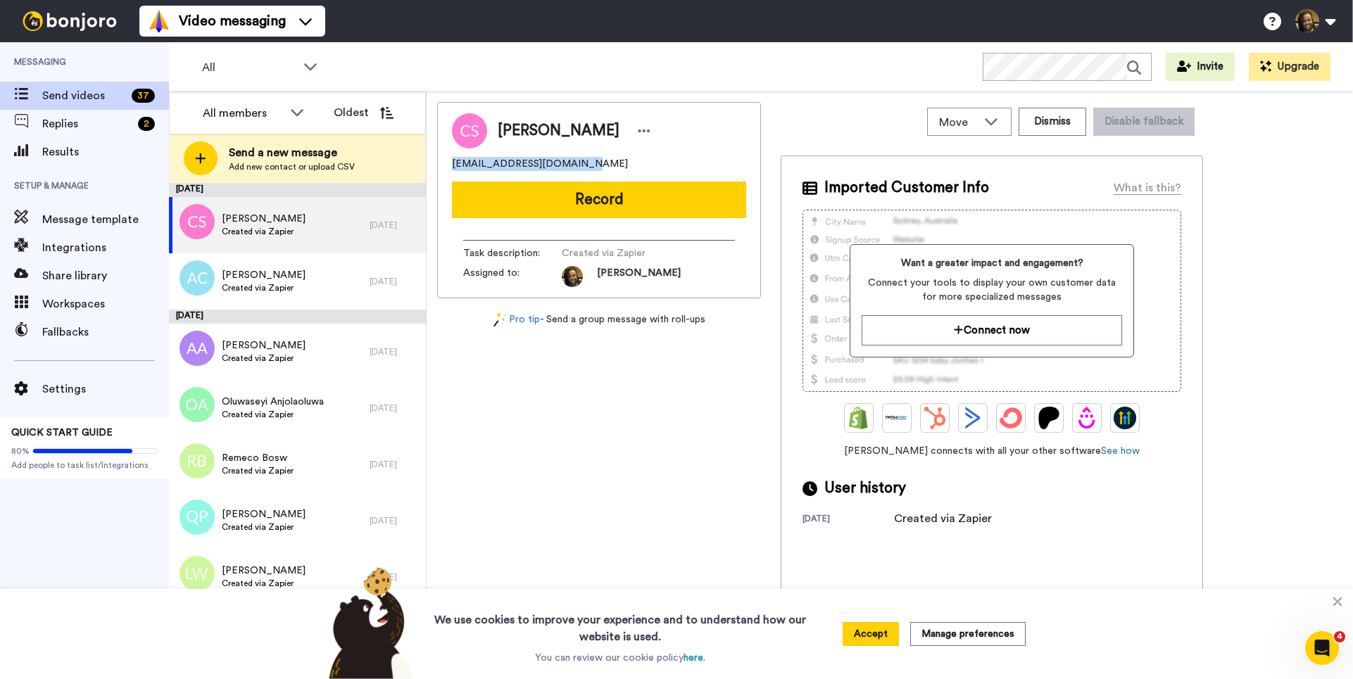
drag, startPoint x: 593, startPoint y: 166, endPoint x: 443, endPoint y: 166, distance: 149.2
click at [443, 166] on div "[PERSON_NAME] [EMAIL_ADDRESS][DOMAIN_NAME] Record Task description : Created vi…" at bounding box center [599, 200] width 324 height 196
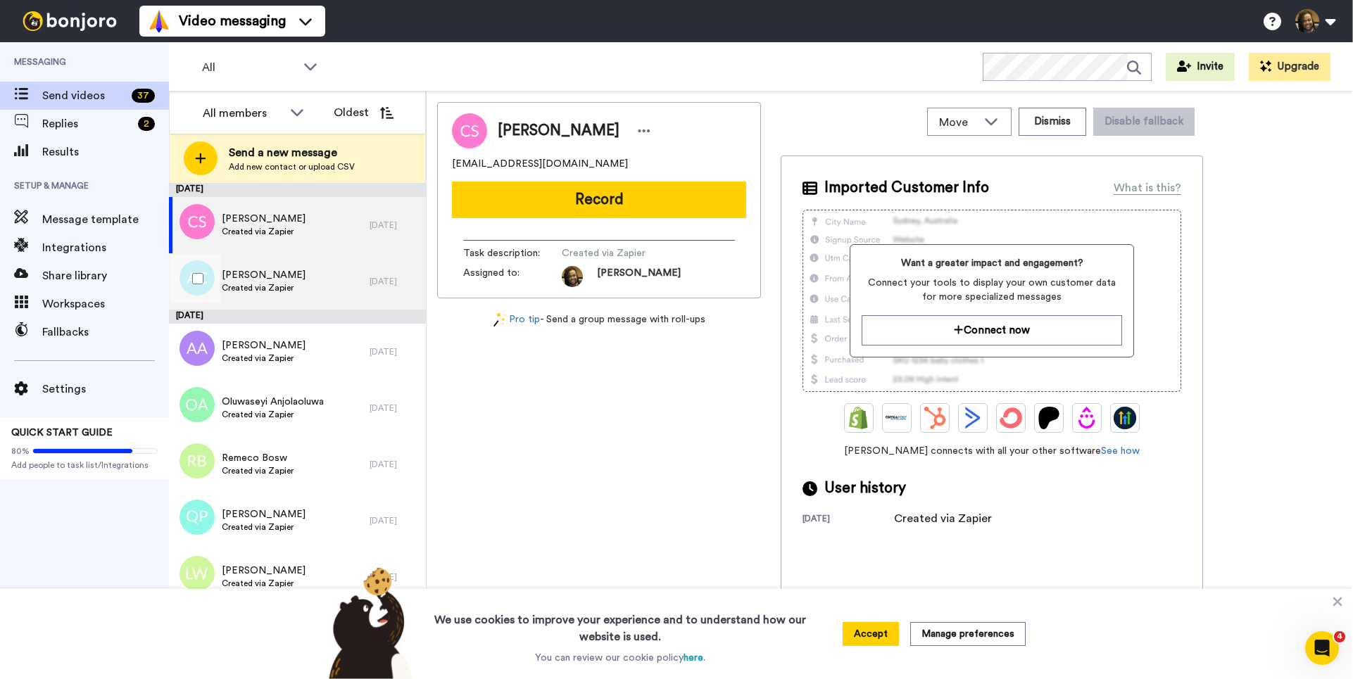
click at [317, 280] on div "[PERSON_NAME] Created via Zapier" at bounding box center [269, 281] width 201 height 56
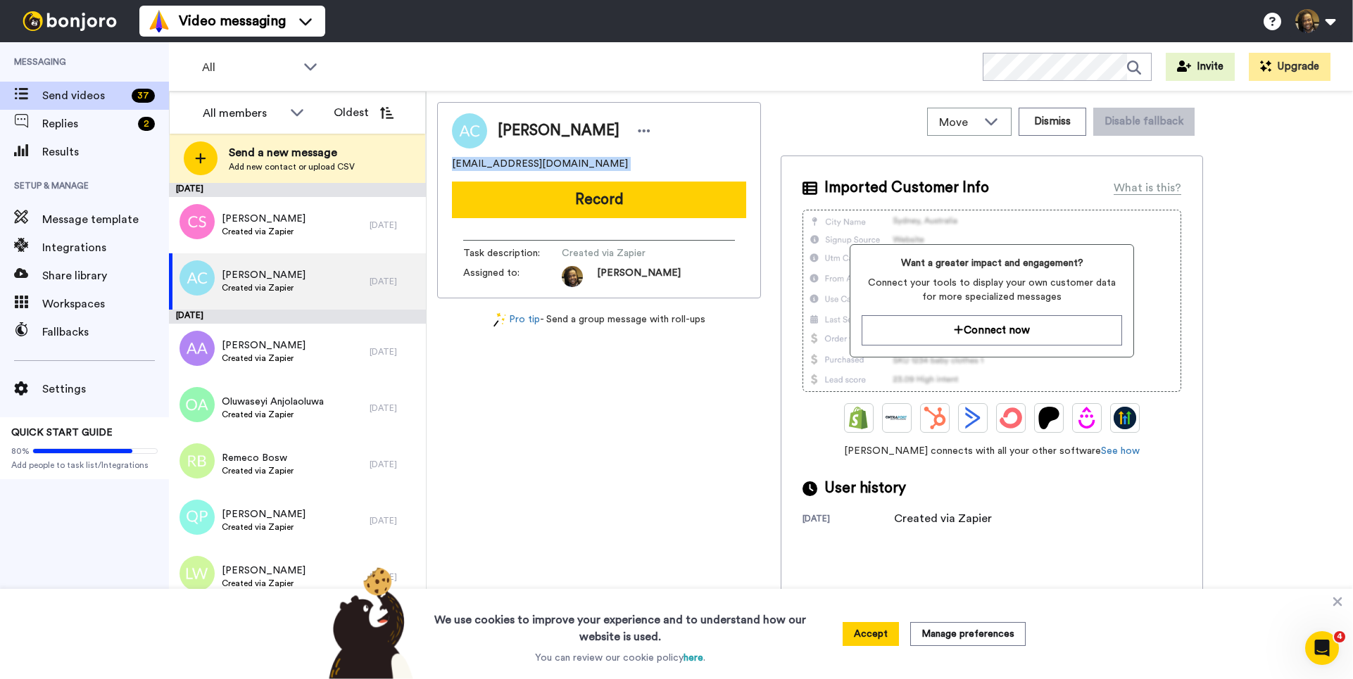
drag, startPoint x: 580, startPoint y: 172, endPoint x: 445, endPoint y: 168, distance: 135.2
click at [443, 168] on div "[PERSON_NAME] [EMAIL_ADDRESS][DOMAIN_NAME] Record Task description : Created vi…" at bounding box center [599, 200] width 324 height 196
click at [650, 138] on div at bounding box center [643, 130] width 21 height 21
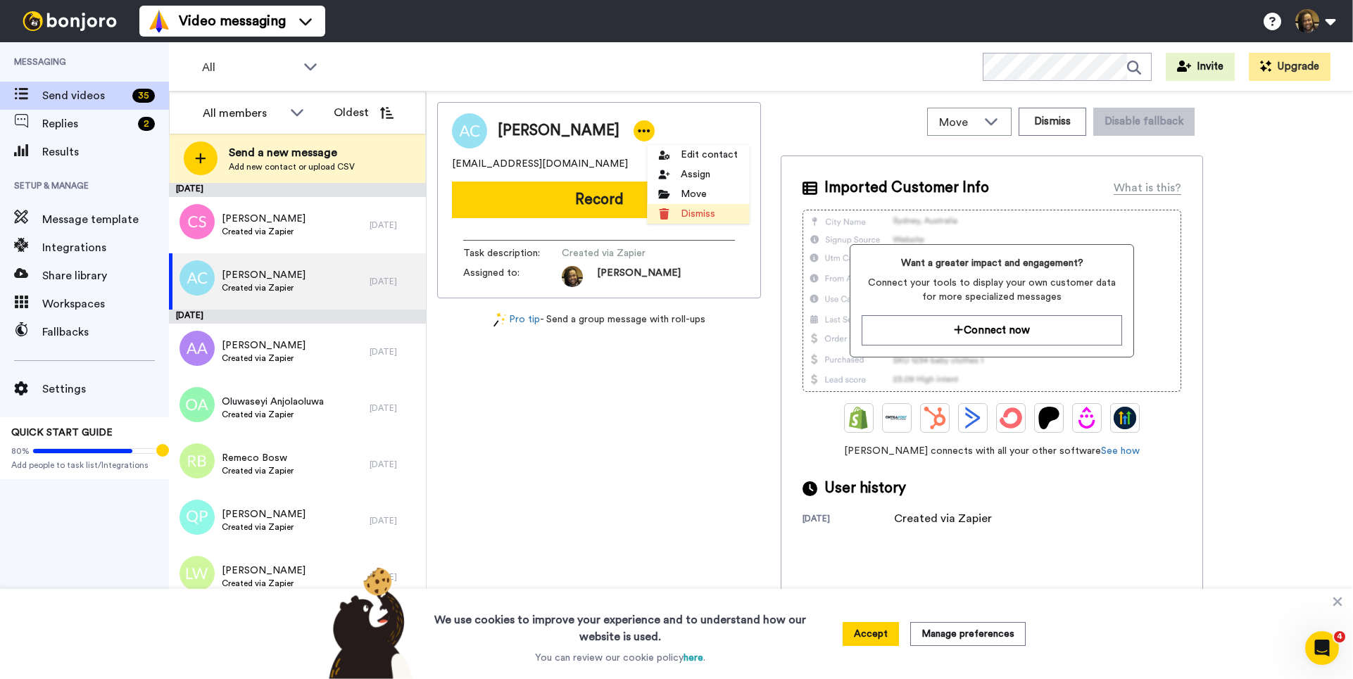
click at [676, 210] on li "Dismiss" at bounding box center [698, 214] width 102 height 20
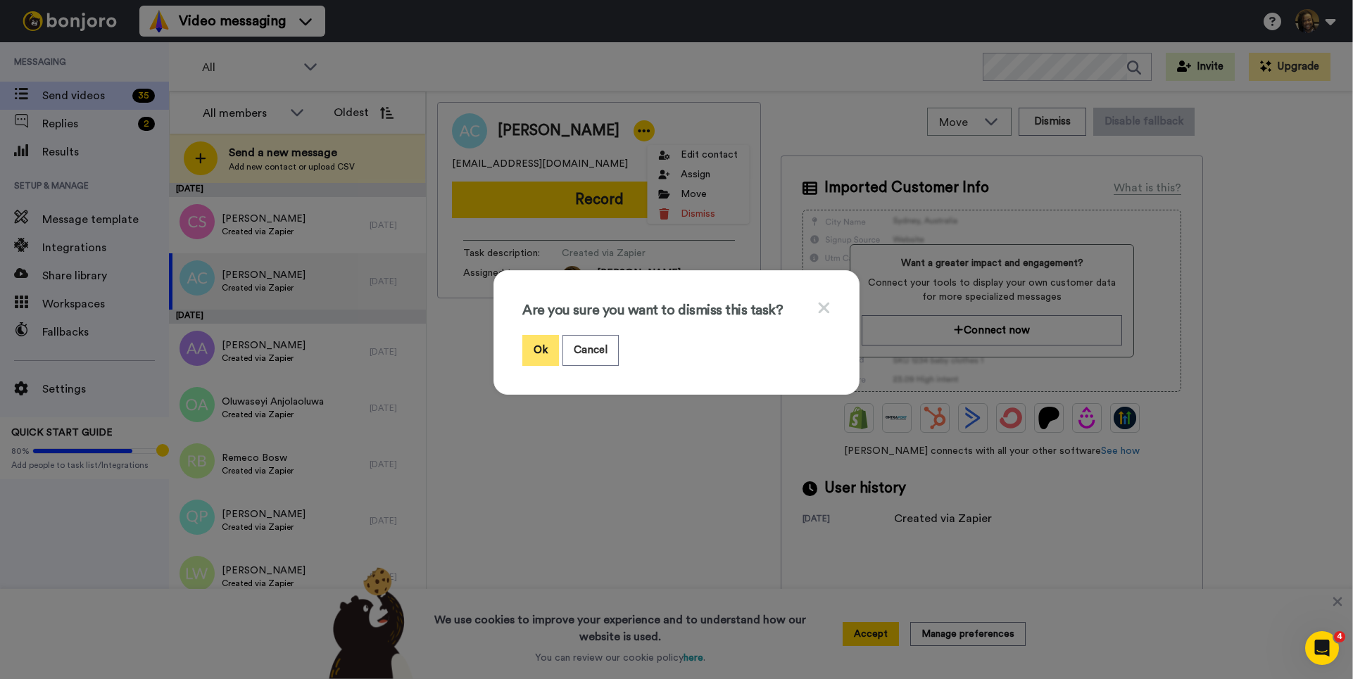
click at [528, 344] on button "Ok" at bounding box center [540, 350] width 37 height 30
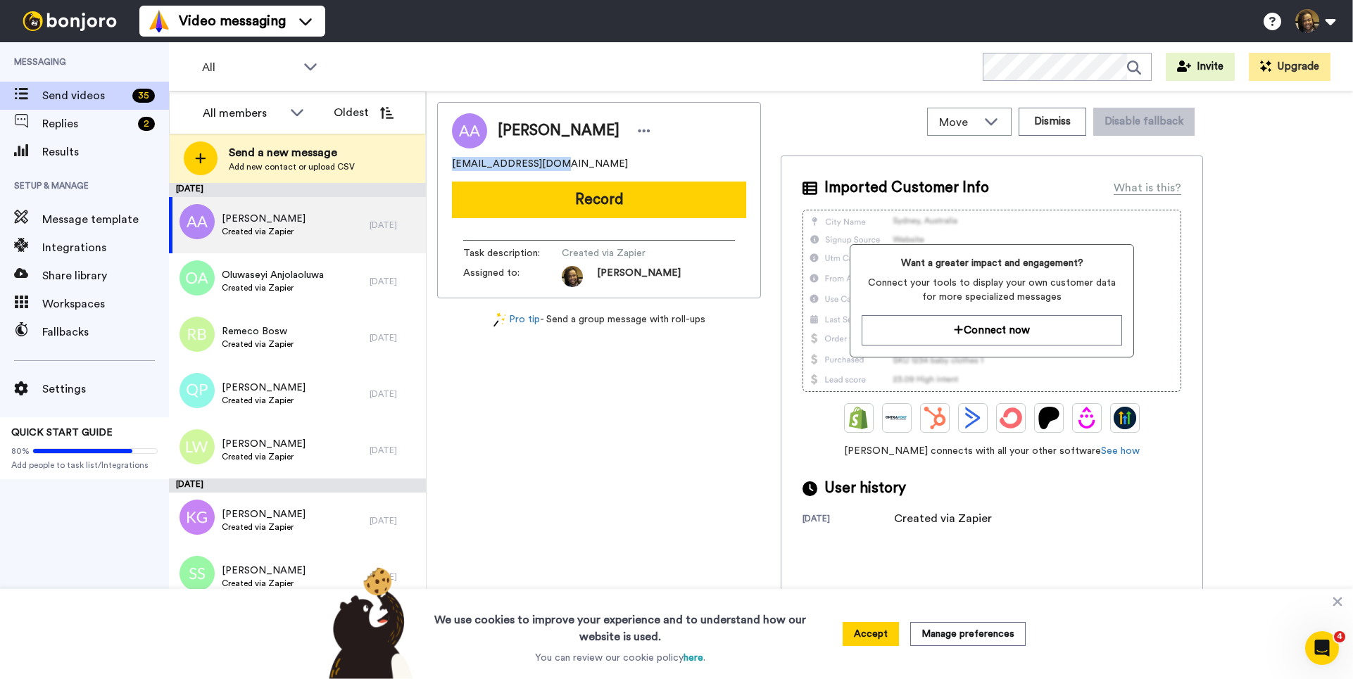
drag, startPoint x: 565, startPoint y: 161, endPoint x: 474, endPoint y: 161, distance: 90.8
click at [441, 162] on div "[PERSON_NAME] [PERSON_NAME][EMAIL_ADDRESS][DOMAIN_NAME] Record Task description…" at bounding box center [599, 200] width 324 height 196
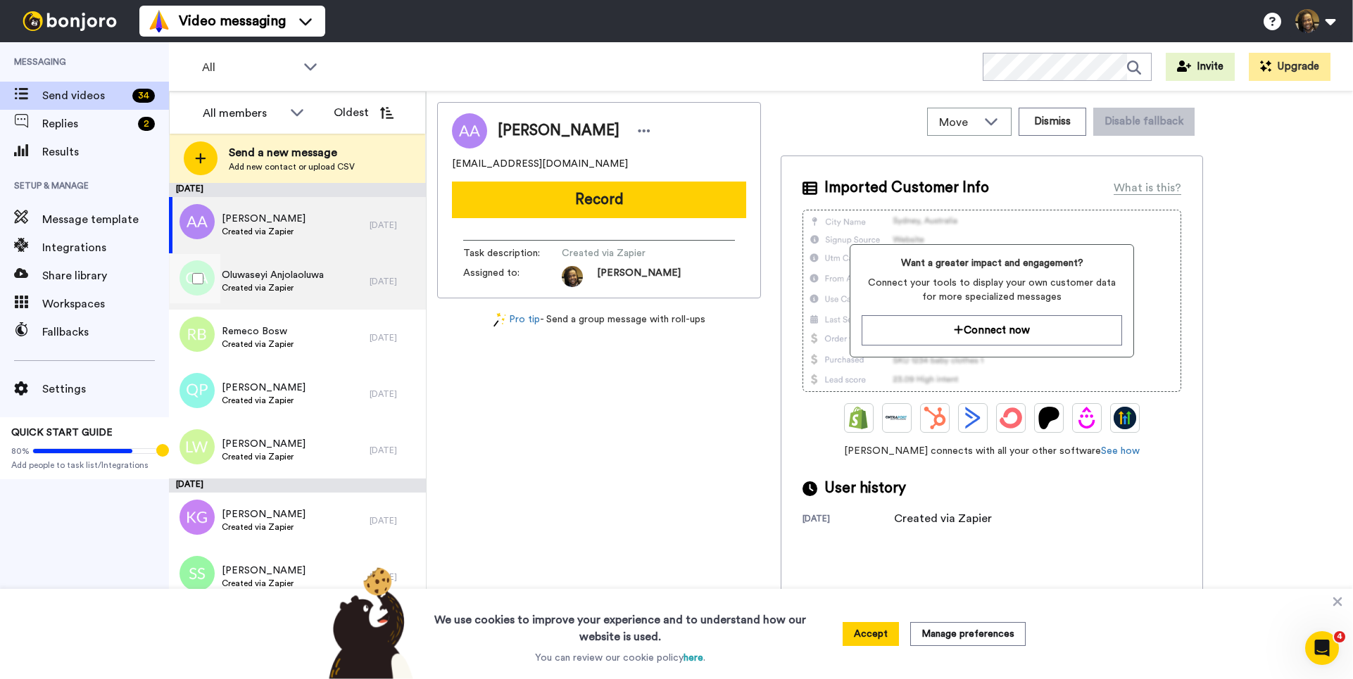
click at [320, 277] on span "Oluwaseyi Anjolaoluwa" at bounding box center [273, 275] width 102 height 14
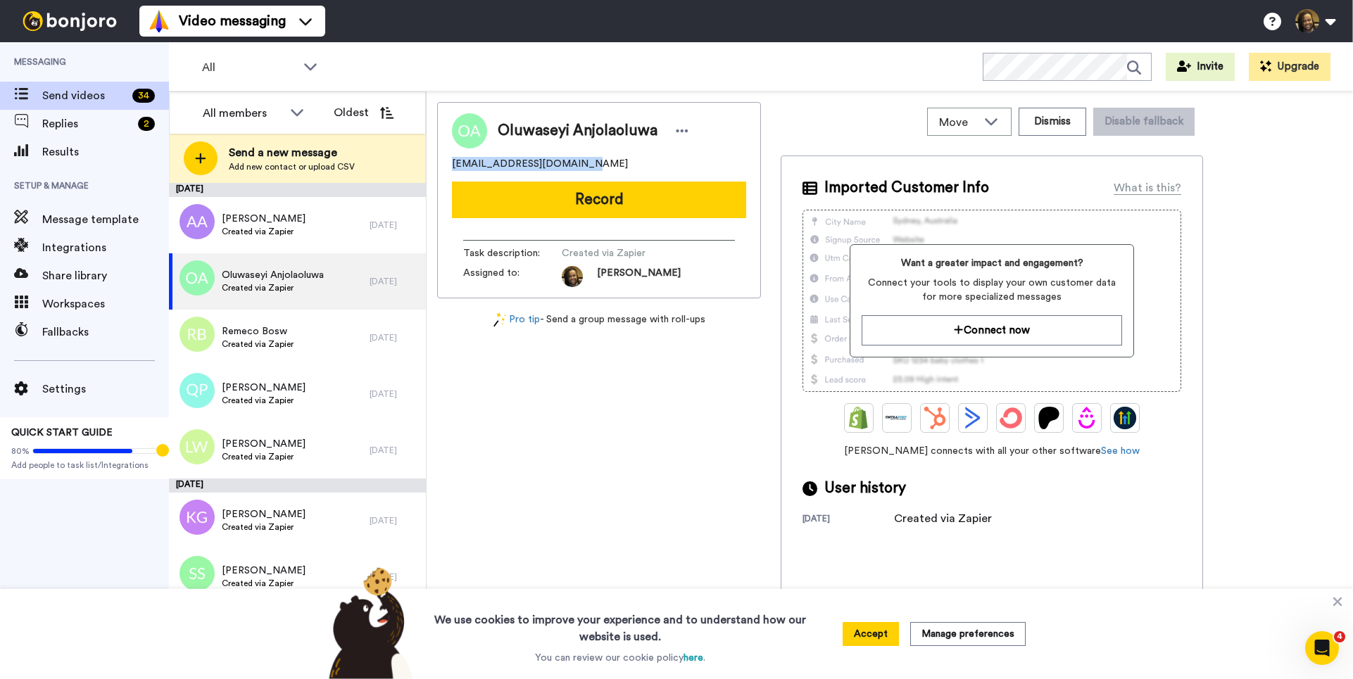
drag, startPoint x: 596, startPoint y: 163, endPoint x: 460, endPoint y: 164, distance: 136.5
click at [438, 164] on div "Oluwaseyi Anjolaoluwa [EMAIL_ADDRESS][DOMAIN_NAME] Record Task description : Cr…" at bounding box center [599, 200] width 324 height 196
click at [676, 124] on icon at bounding box center [682, 131] width 13 height 14
click at [709, 218] on li "Dismiss" at bounding box center [718, 214] width 102 height 20
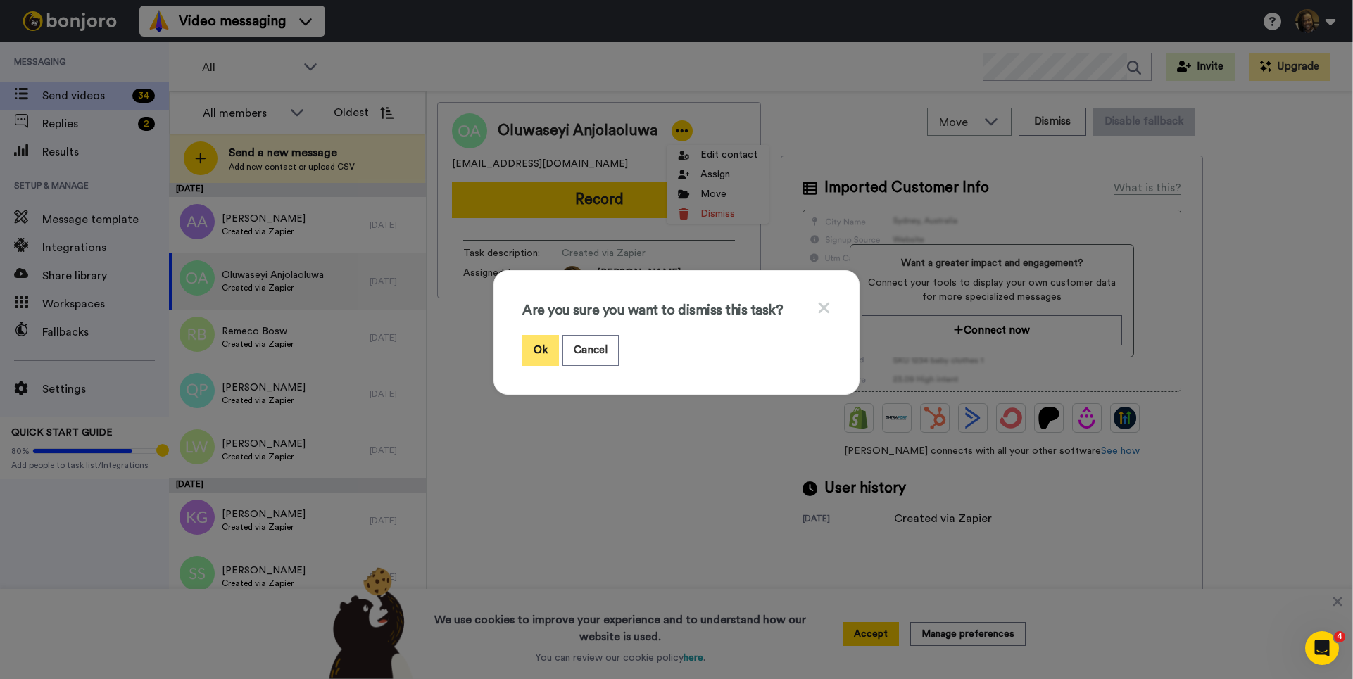
click at [530, 353] on button "Ok" at bounding box center [540, 350] width 37 height 30
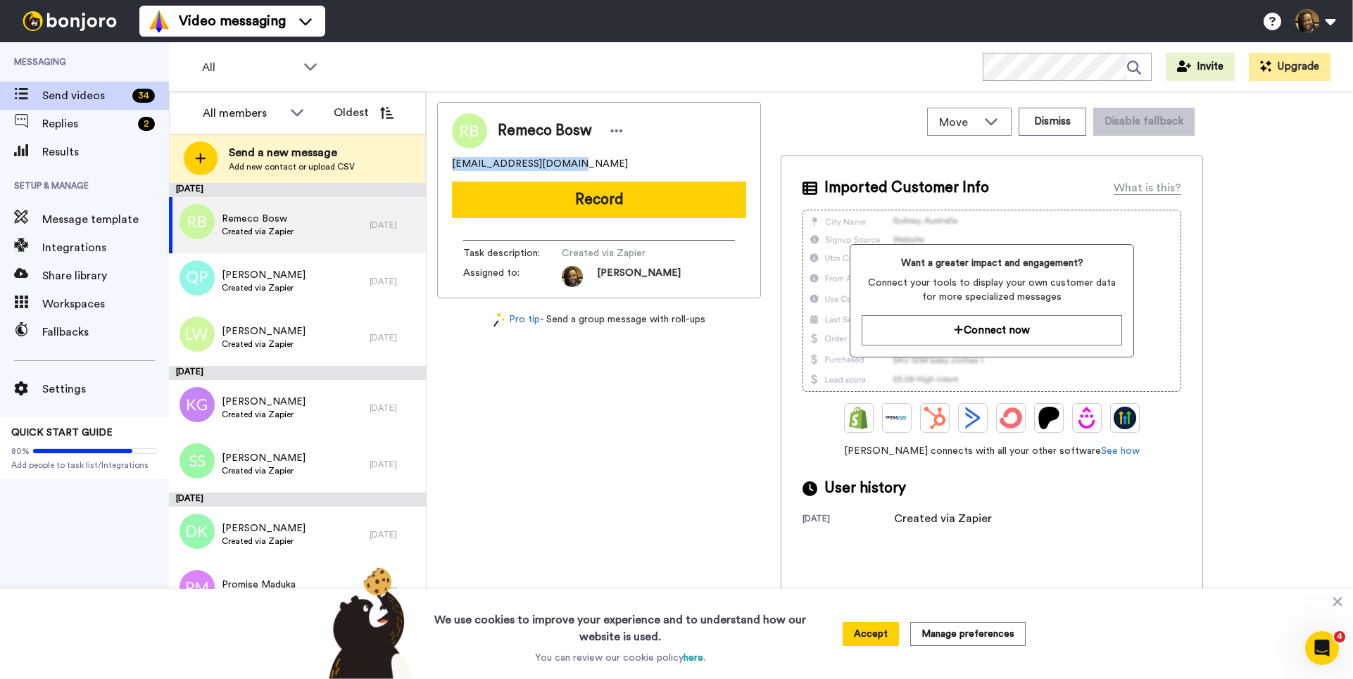
drag, startPoint x: 575, startPoint y: 159, endPoint x: 467, endPoint y: 162, distance: 107.7
click at [440, 166] on div "Remeco Bosw [EMAIL_ADDRESS][DOMAIN_NAME] Record Task description : Created via …" at bounding box center [599, 200] width 324 height 196
click at [617, 133] on icon at bounding box center [616, 131] width 13 height 14
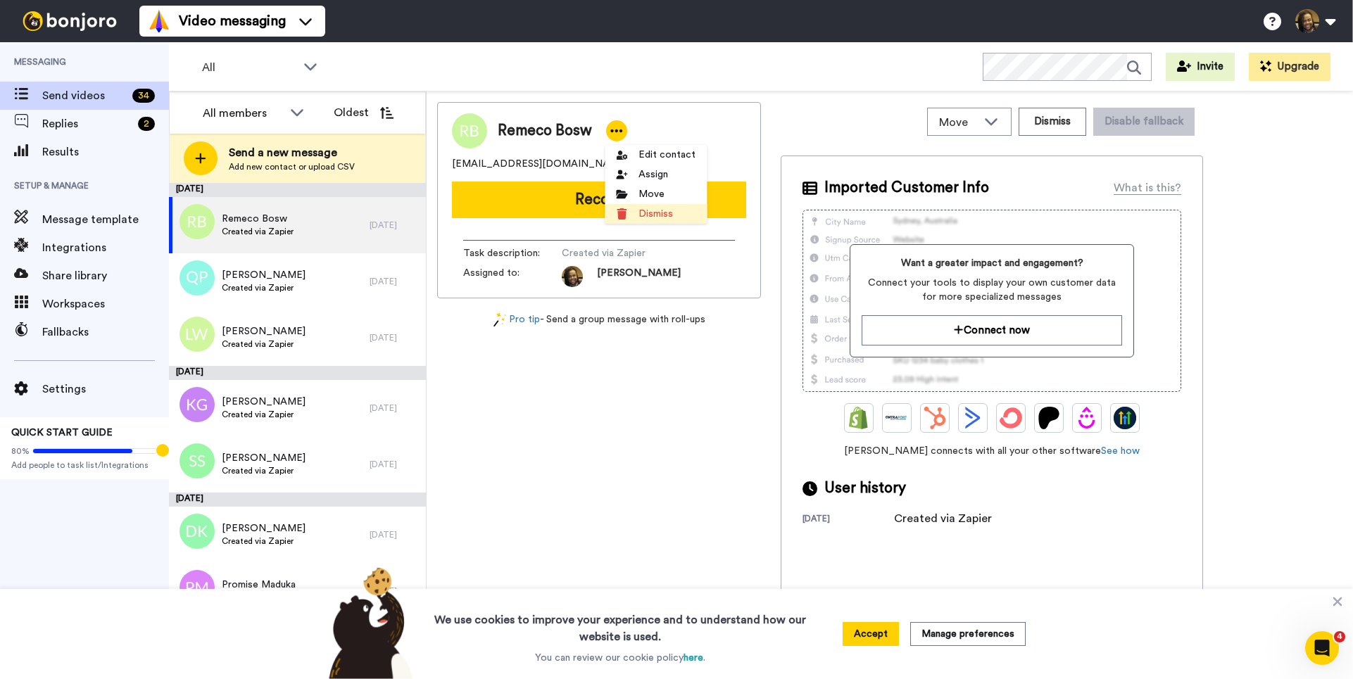
click at [629, 220] on li "Dismiss" at bounding box center [656, 214] width 102 height 20
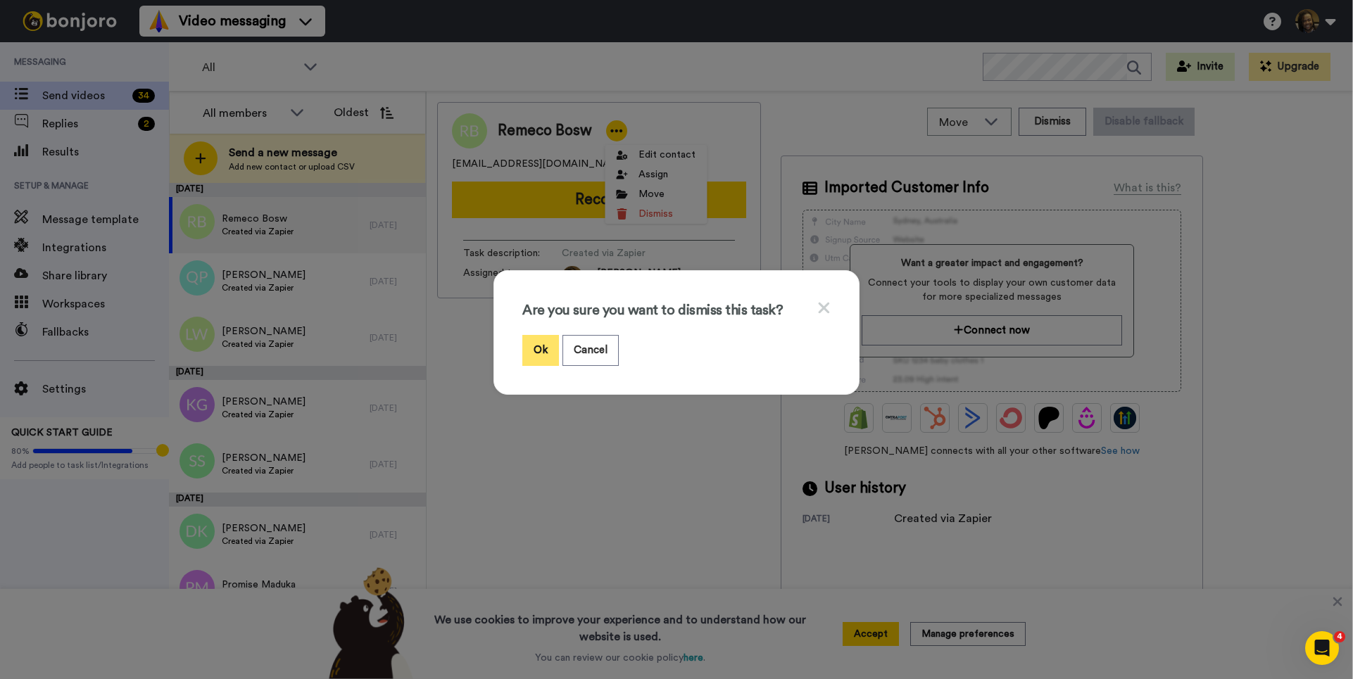
click at [524, 347] on button "Ok" at bounding box center [540, 350] width 37 height 30
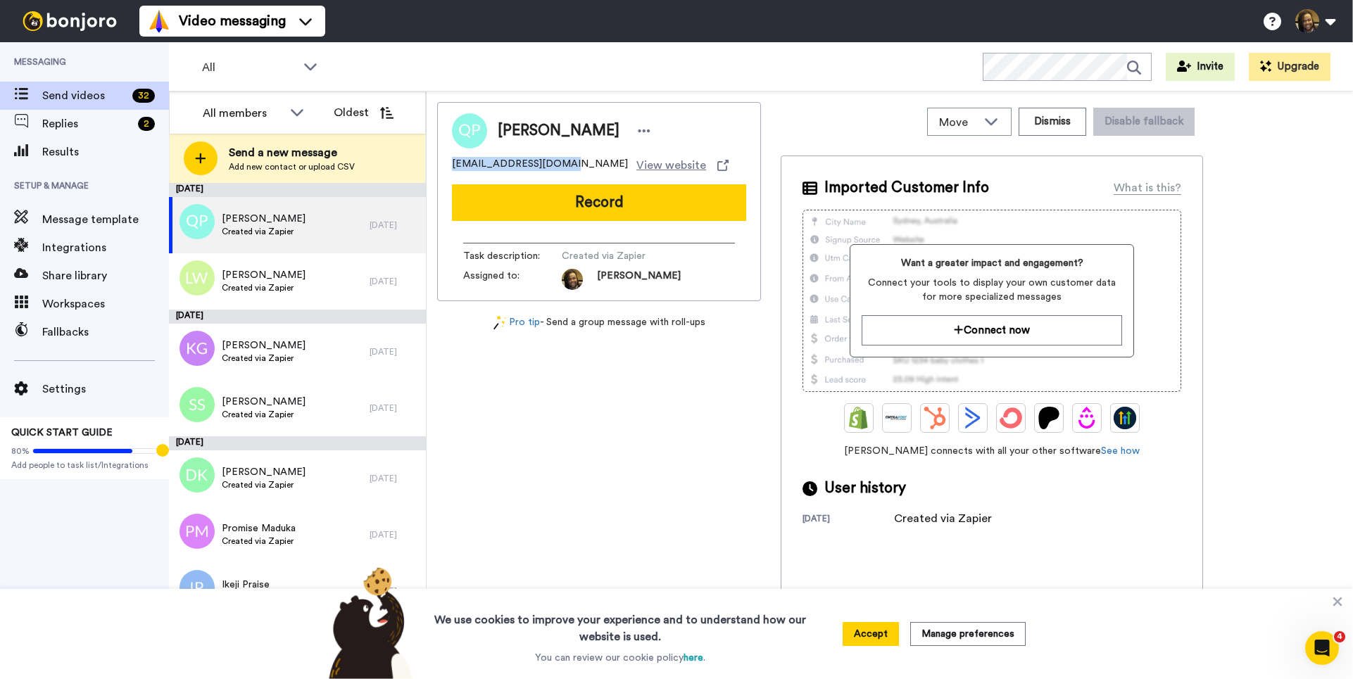
drag, startPoint x: 557, startPoint y: 160, endPoint x: 492, endPoint y: 163, distance: 65.5
click at [440, 163] on div "[PERSON_NAME] [EMAIL_ADDRESS][DOMAIN_NAME] View website Record Task description…" at bounding box center [599, 201] width 324 height 199
click at [633, 138] on div at bounding box center [643, 130] width 21 height 21
click at [650, 213] on li "Dismiss" at bounding box center [656, 214] width 102 height 20
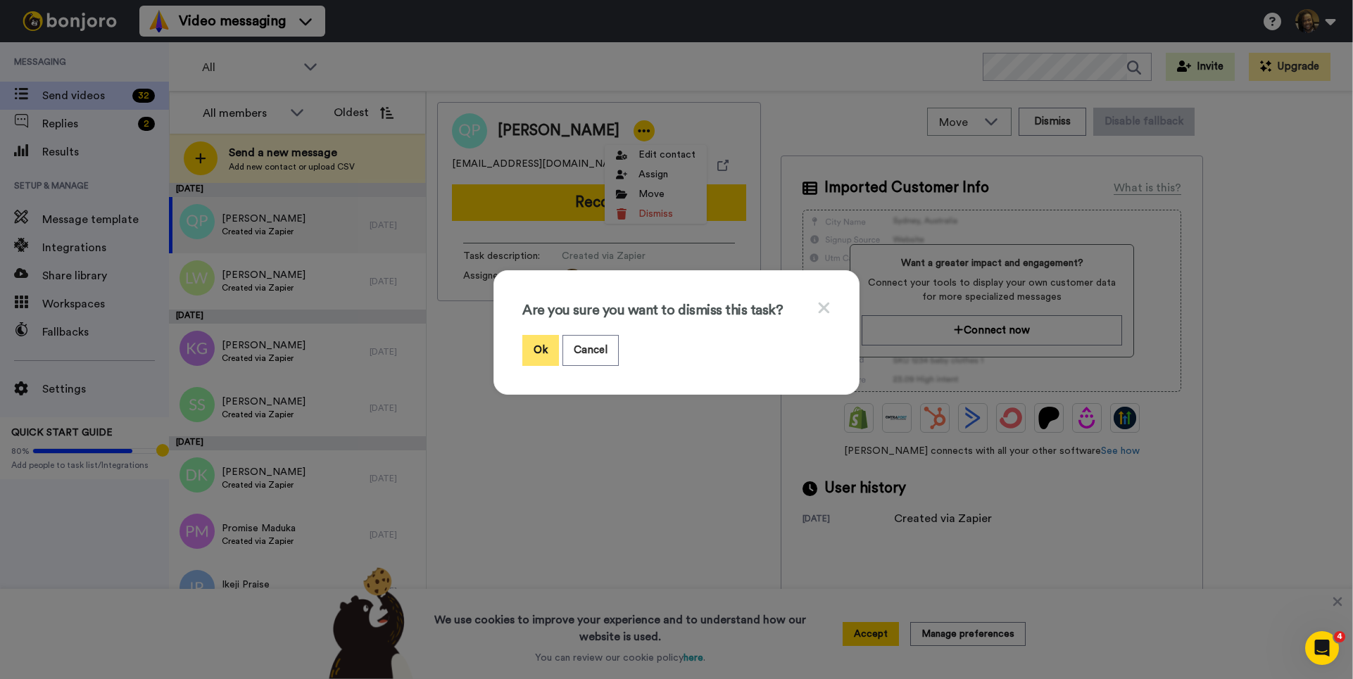
click at [532, 364] on button "Ok" at bounding box center [540, 350] width 37 height 30
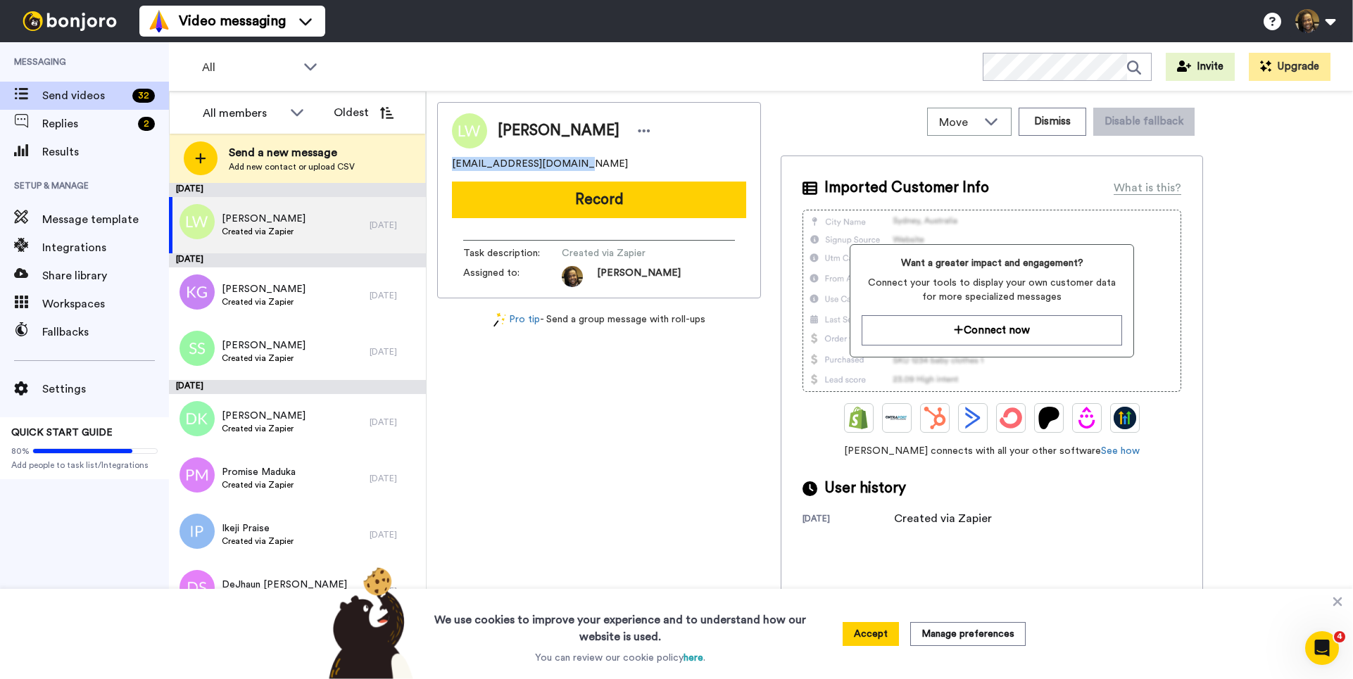
drag, startPoint x: 587, startPoint y: 162, endPoint x: 476, endPoint y: 165, distance: 110.6
click at [438, 161] on div "[PERSON_NAME] [EMAIL_ADDRESS][DOMAIN_NAME] Record Task description : Created vi…" at bounding box center [599, 200] width 324 height 196
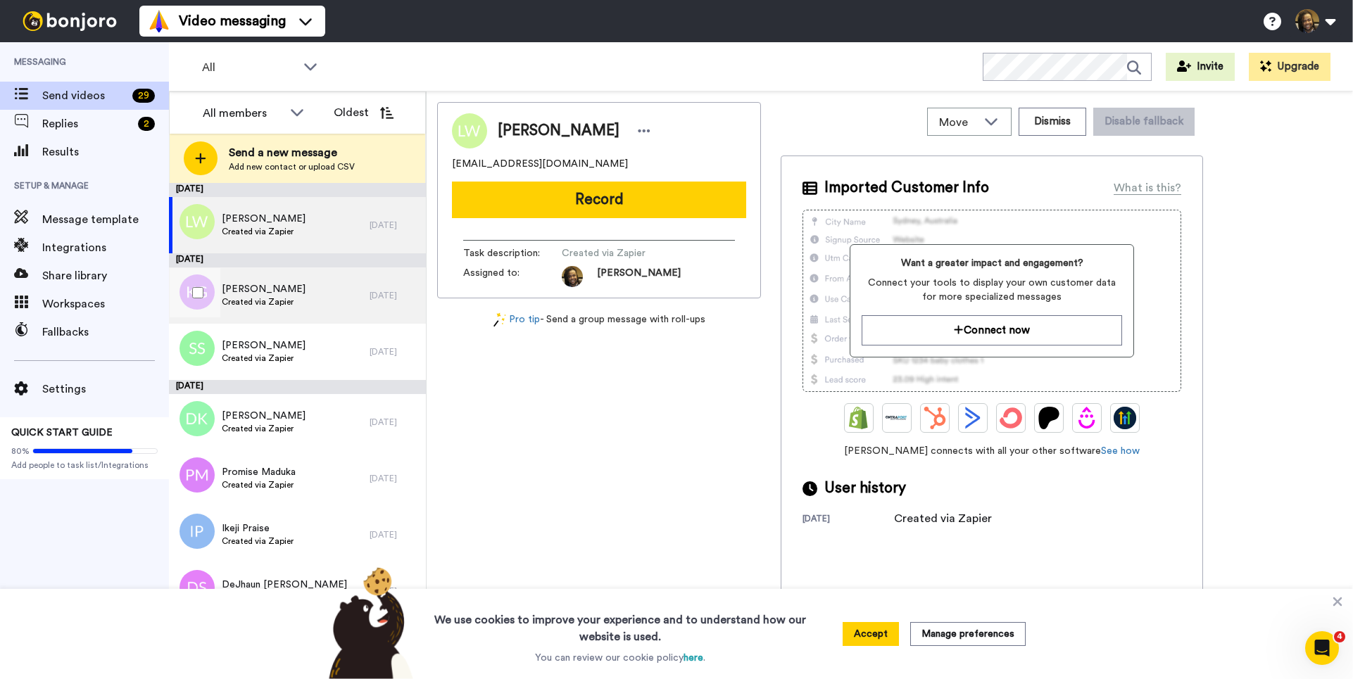
click at [308, 309] on div "Kuda Gonese Created via Zapier" at bounding box center [269, 295] width 201 height 56
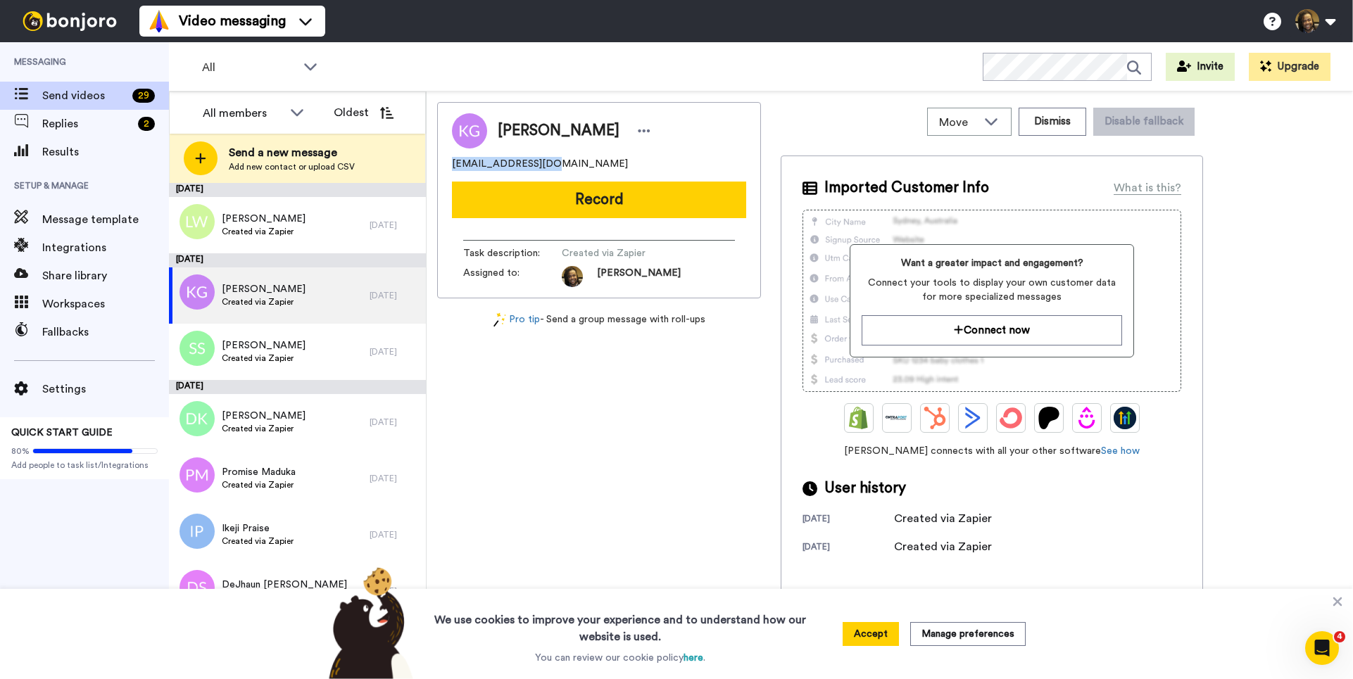
drag, startPoint x: 560, startPoint y: 166, endPoint x: 440, endPoint y: 163, distance: 119.7
click at [427, 164] on div "Move WORKSPACES View all Onboarding New Member + Add a new workspace Dismiss Di…" at bounding box center [890, 385] width 926 height 588
